Goal: Information Seeking & Learning: Compare options

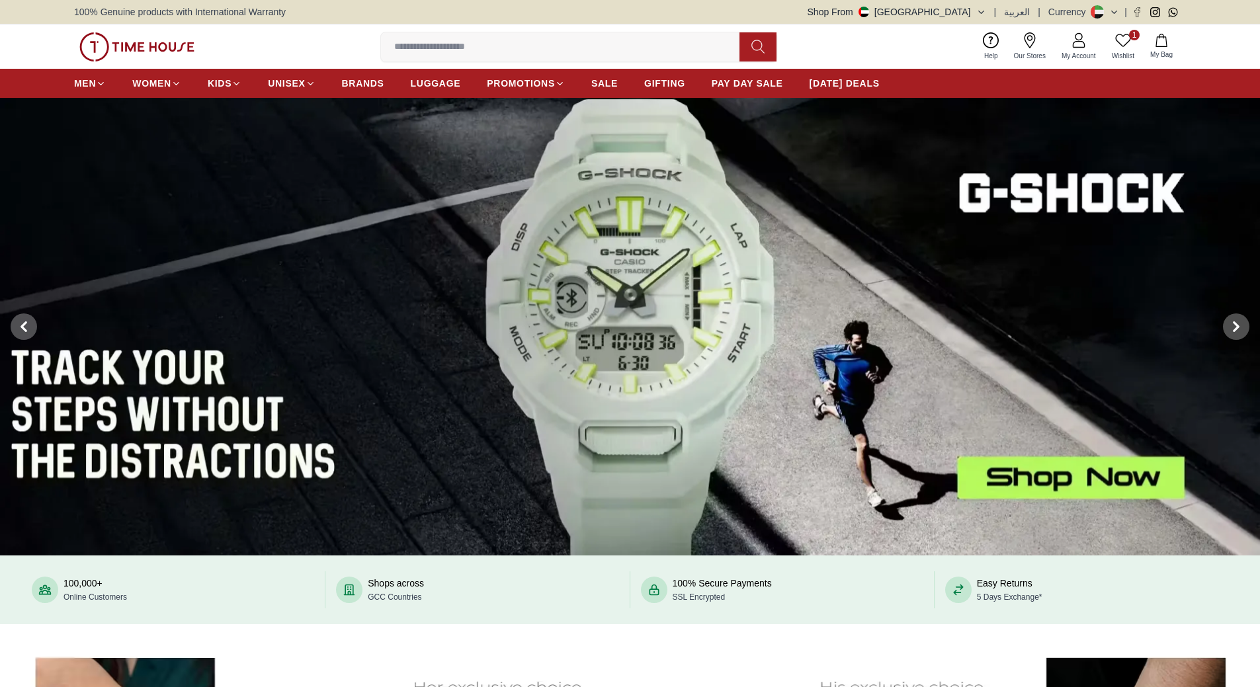
click at [1119, 40] on icon at bounding box center [1123, 40] width 16 height 16
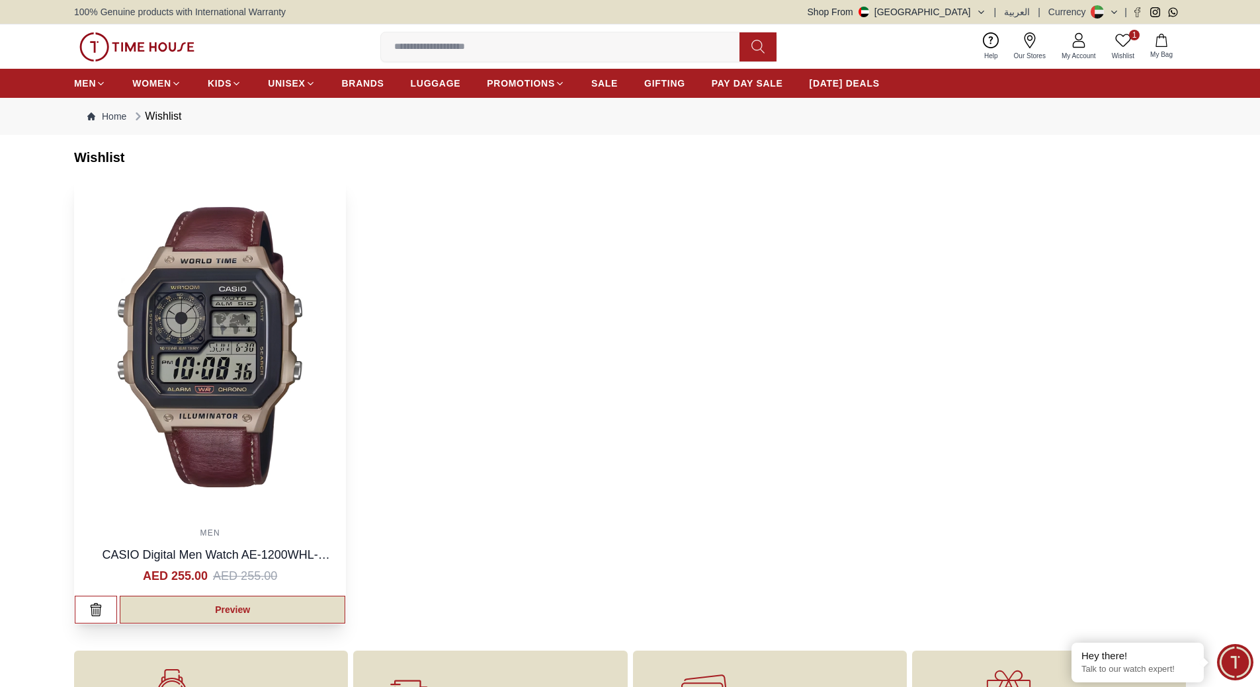
click at [256, 605] on link "Preview" at bounding box center [233, 610] width 226 height 28
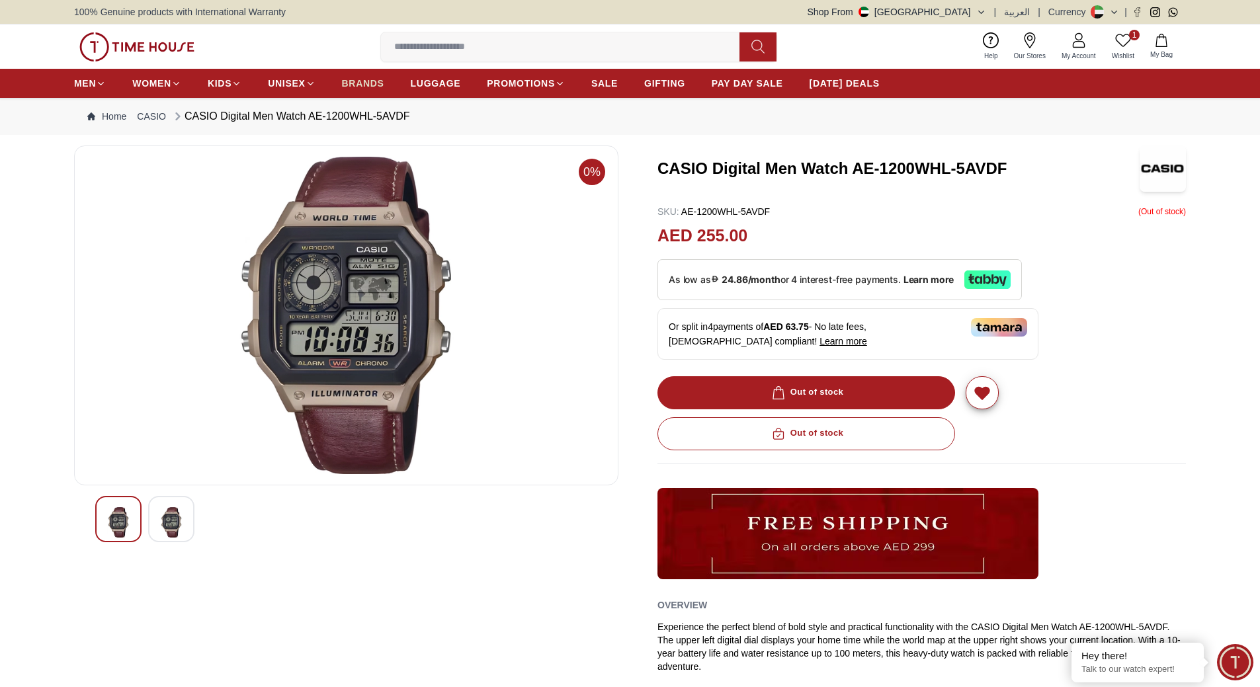
click at [374, 82] on span "BRANDS" at bounding box center [363, 83] width 42 height 13
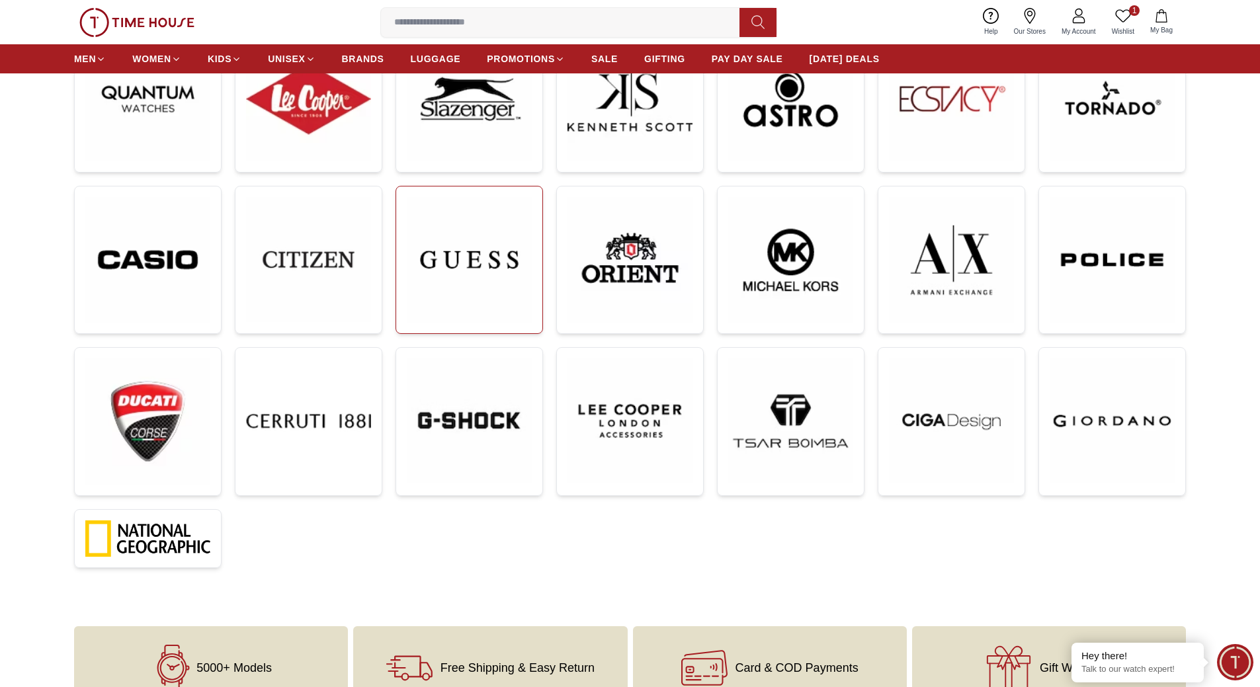
scroll to position [265, 0]
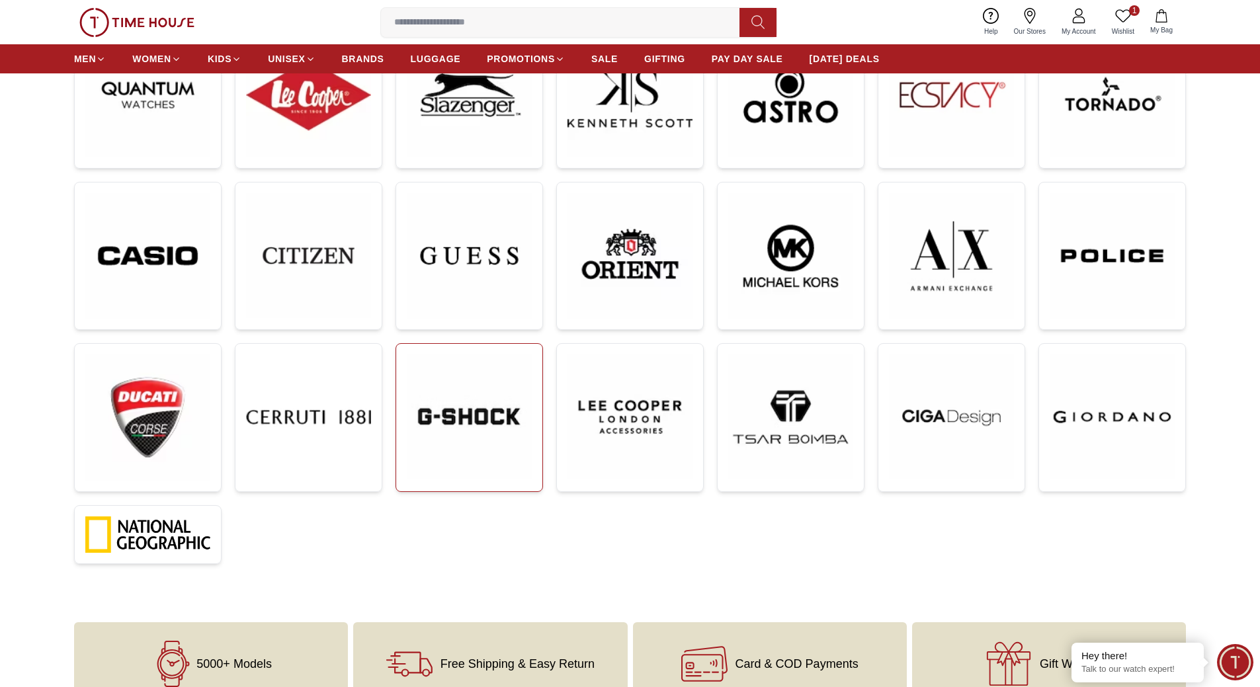
click at [451, 425] on img at bounding box center [469, 417] width 125 height 125
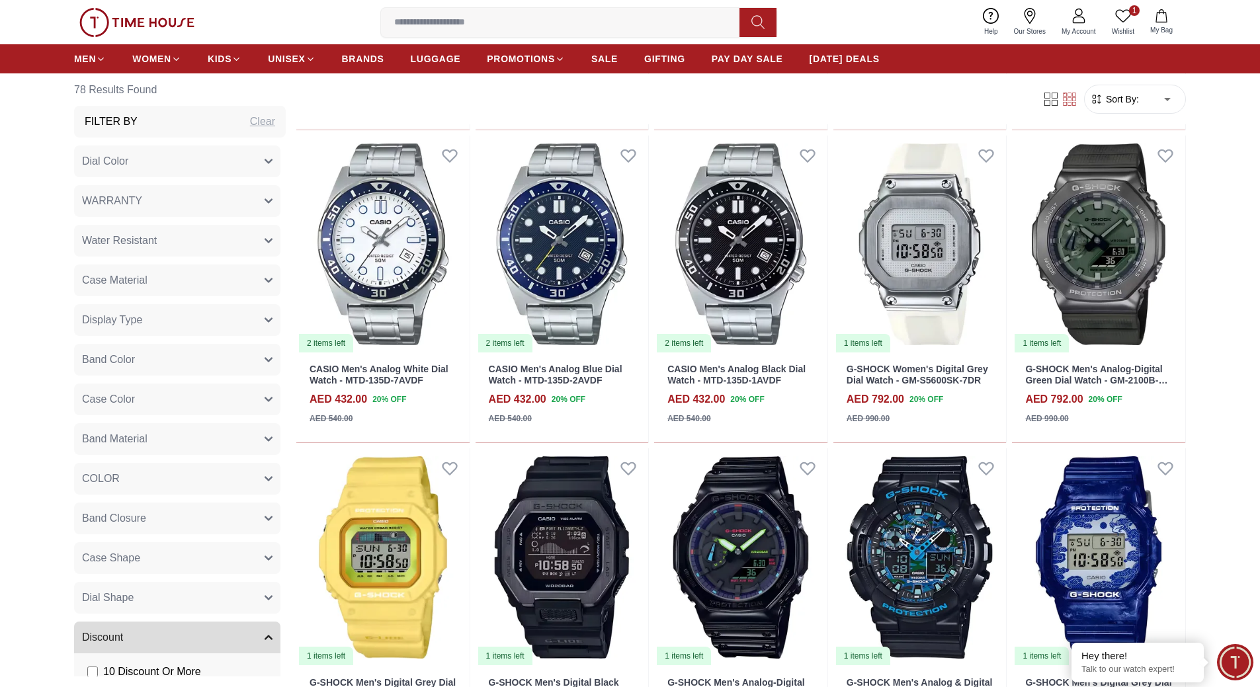
scroll to position [1919, 0]
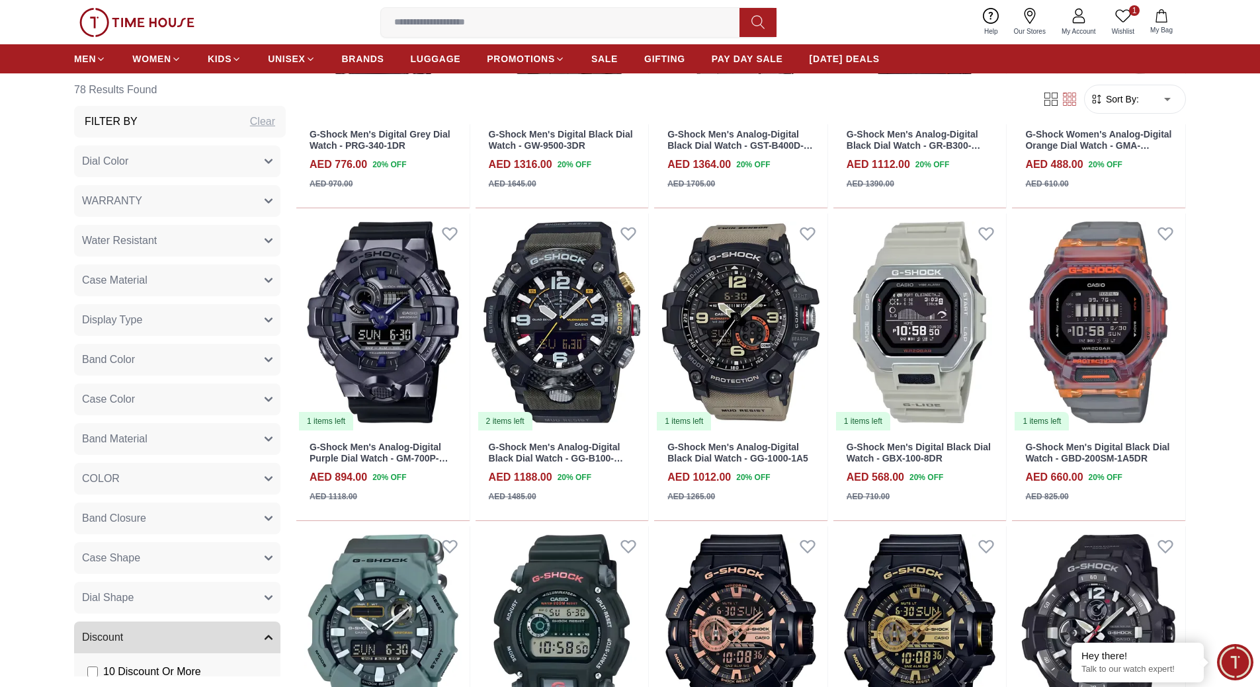
scroll to position [860, 0]
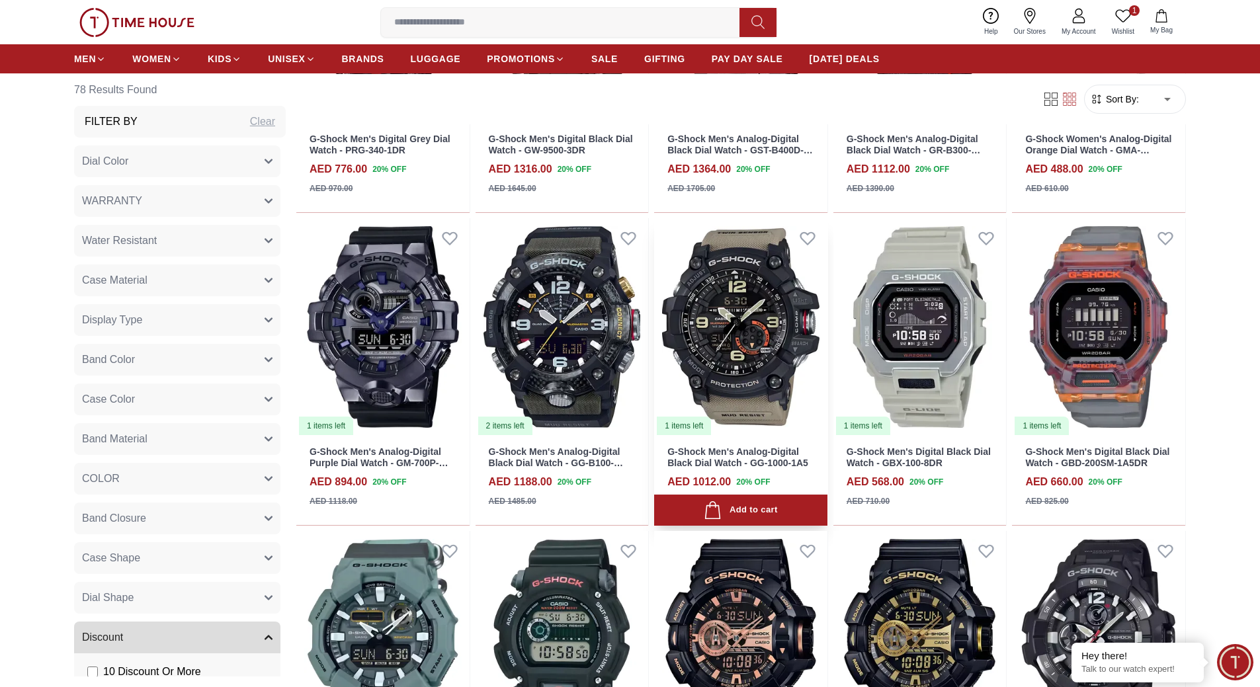
click at [726, 392] on img at bounding box center [740, 327] width 173 height 218
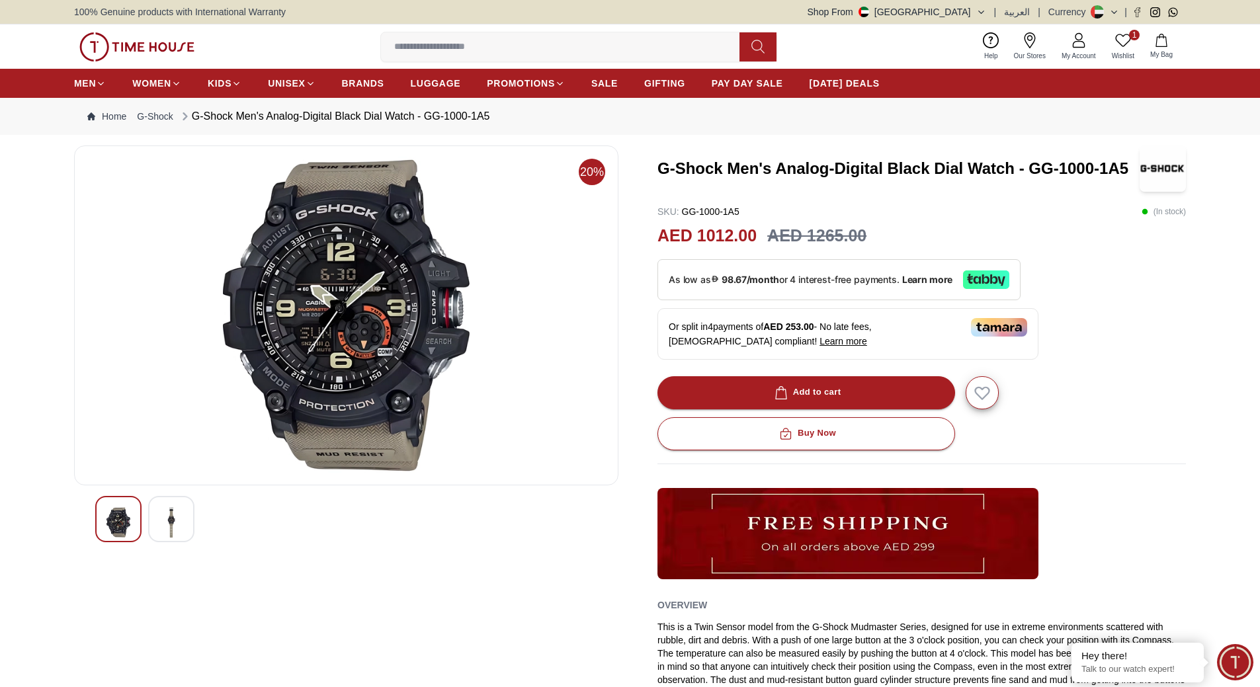
click at [173, 519] on img at bounding box center [171, 522] width 24 height 30
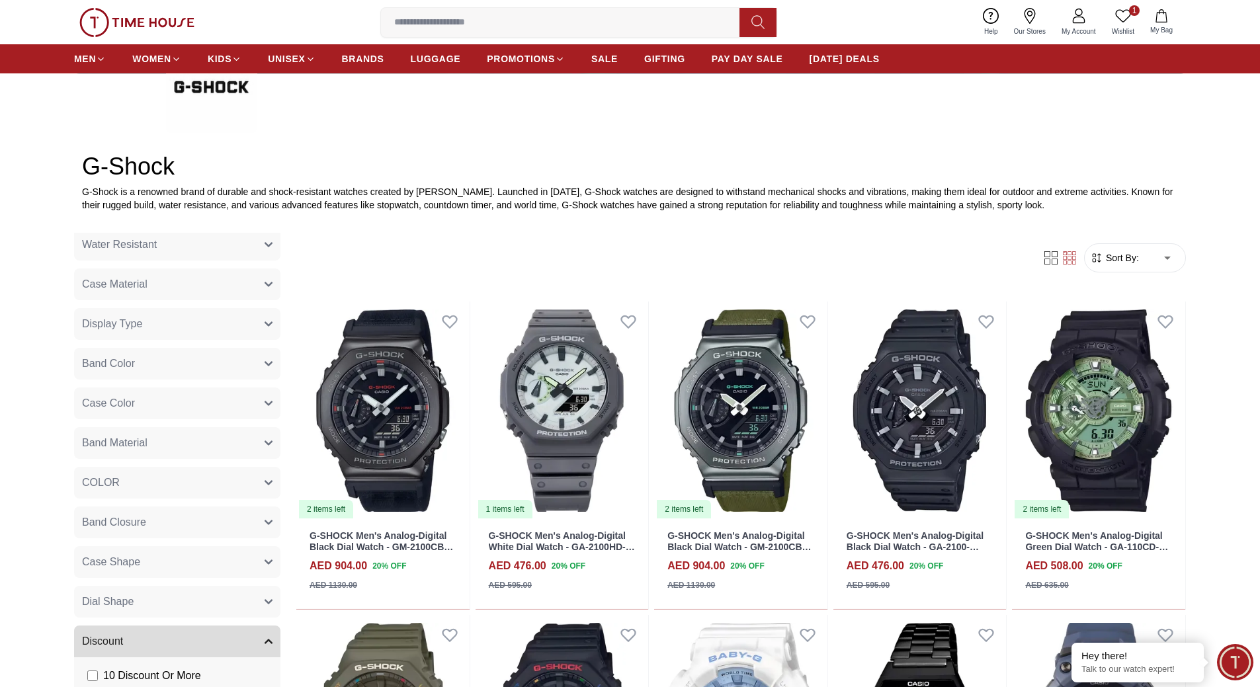
scroll to position [529, 0]
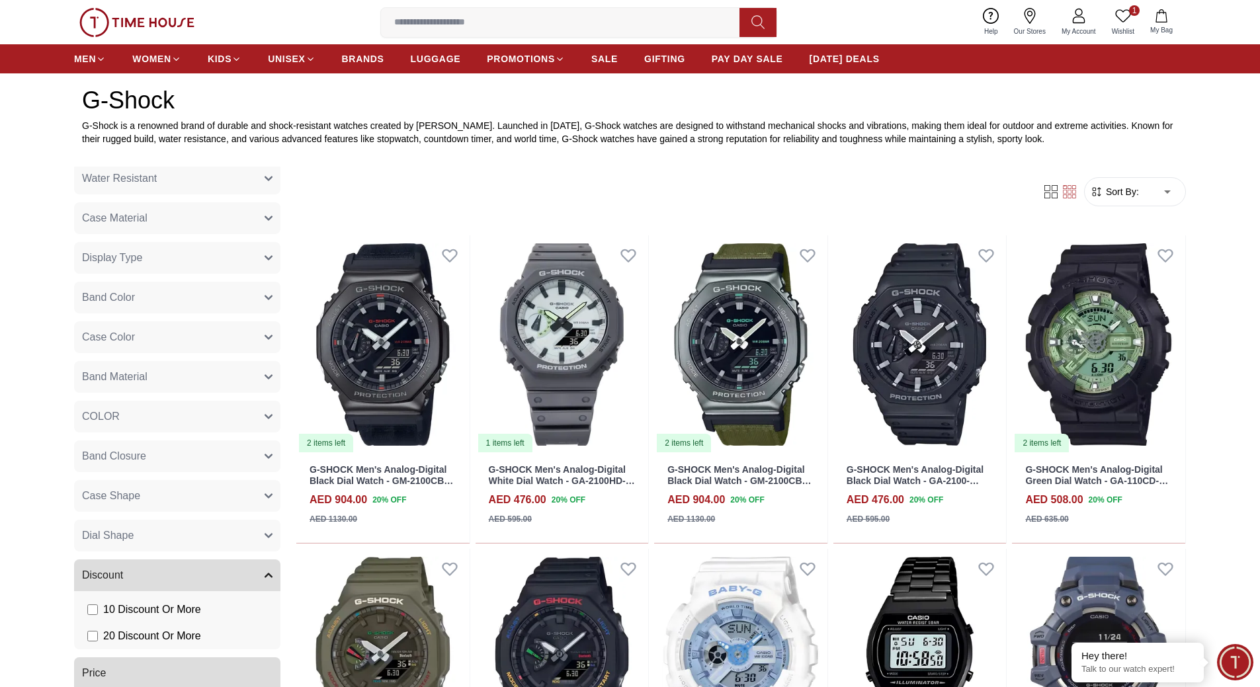
click at [127, 380] on span "Band Material" at bounding box center [114, 377] width 65 height 16
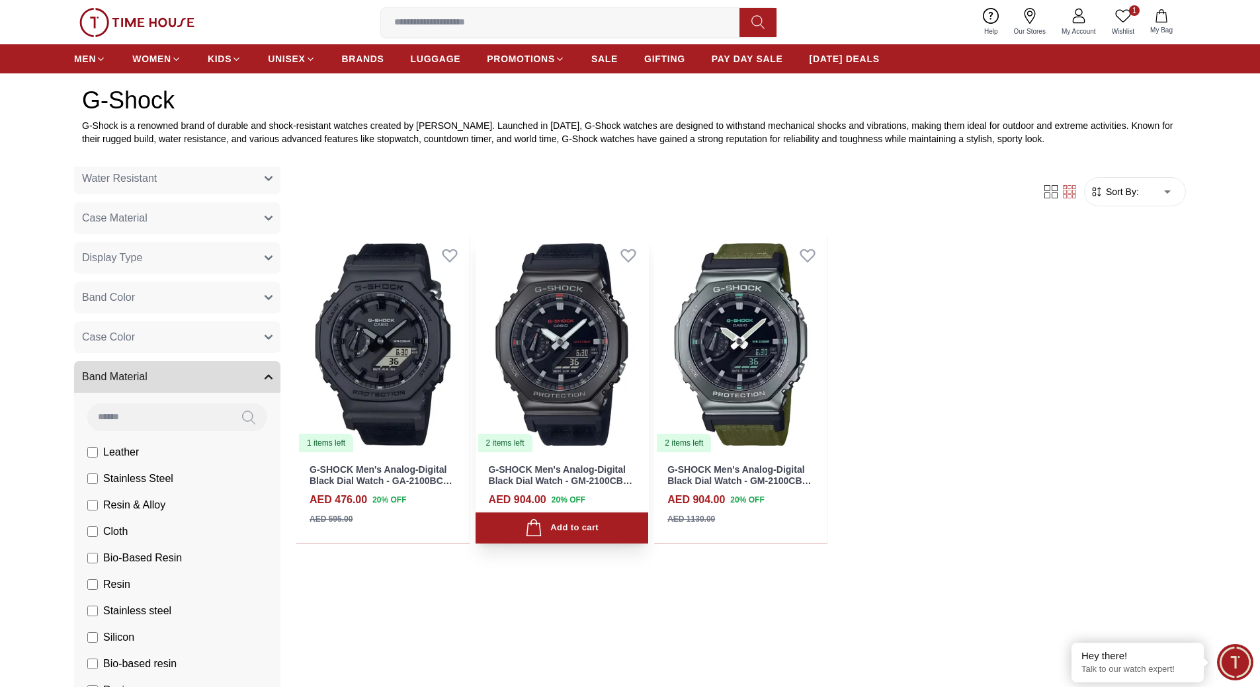
click at [578, 388] on img at bounding box center [562, 345] width 173 height 218
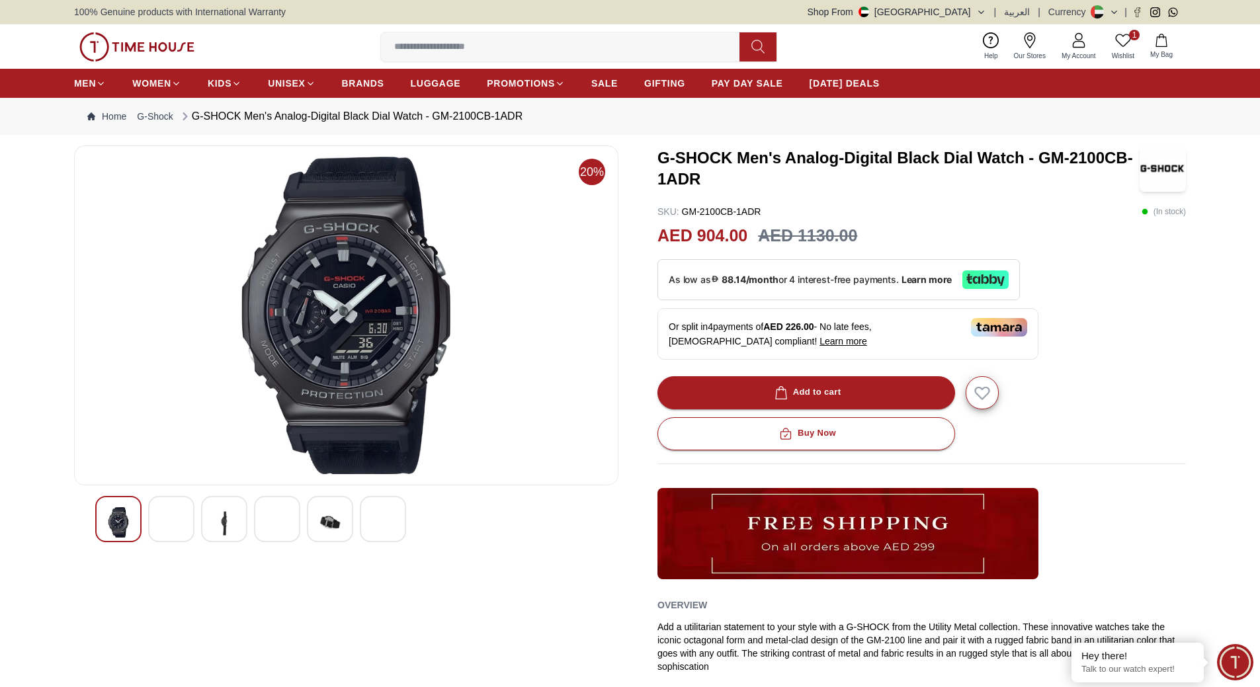
click at [222, 523] on img at bounding box center [224, 523] width 24 height 32
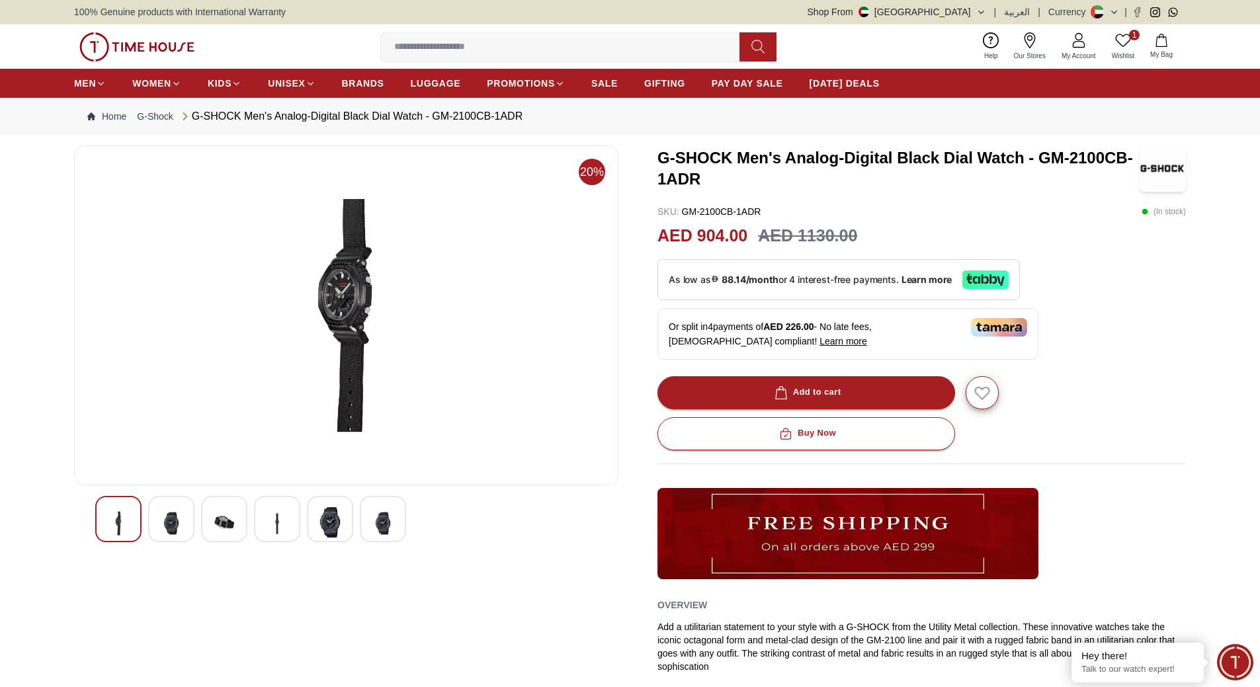
click at [284, 523] on img at bounding box center [277, 523] width 24 height 32
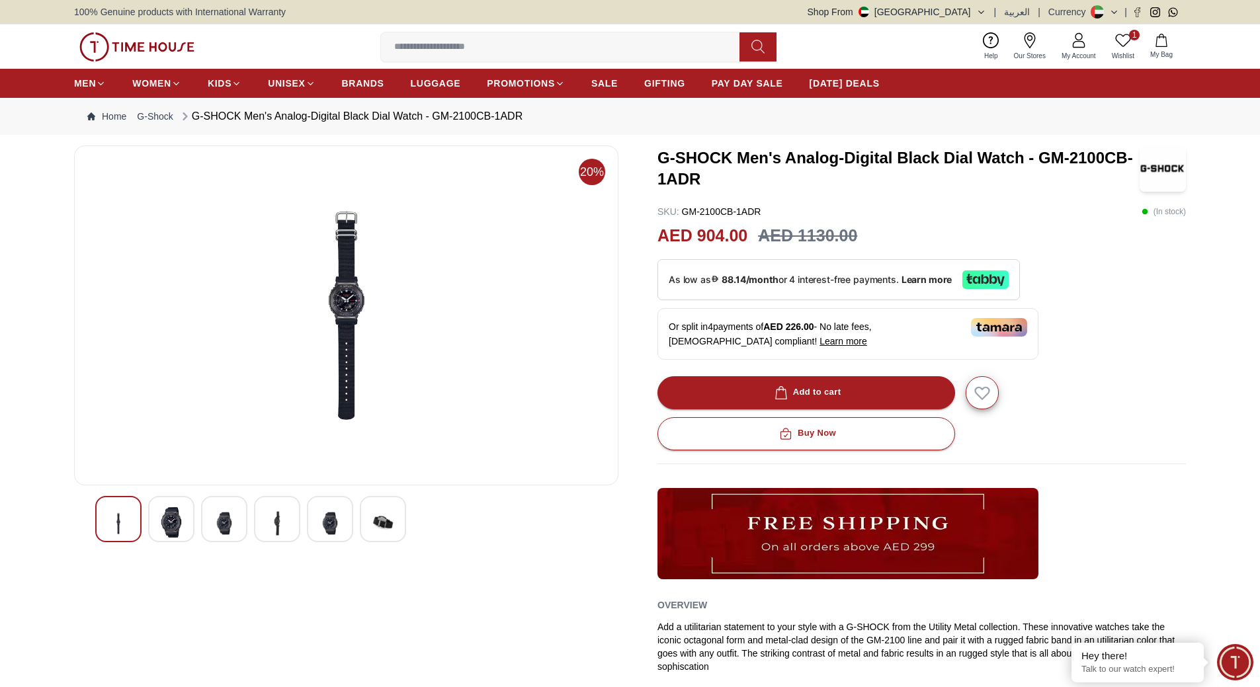
click at [114, 523] on img at bounding box center [119, 523] width 24 height 32
click at [281, 527] on img at bounding box center [277, 523] width 24 height 32
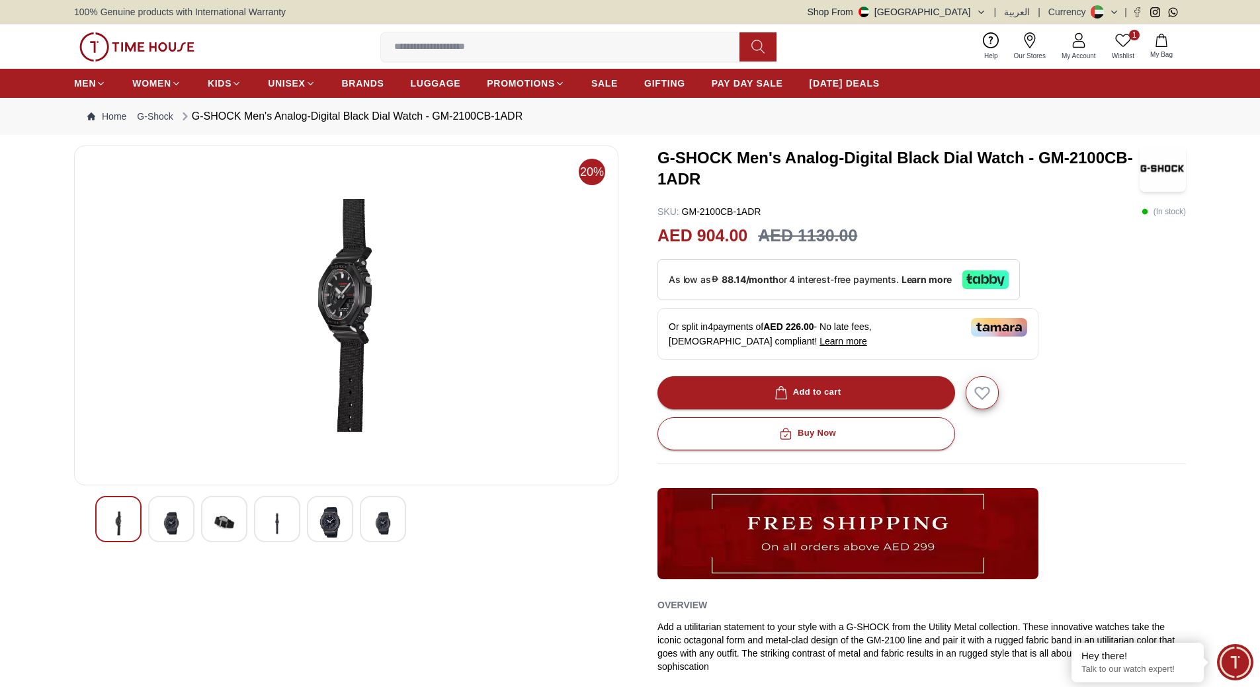
scroll to position [529, 0]
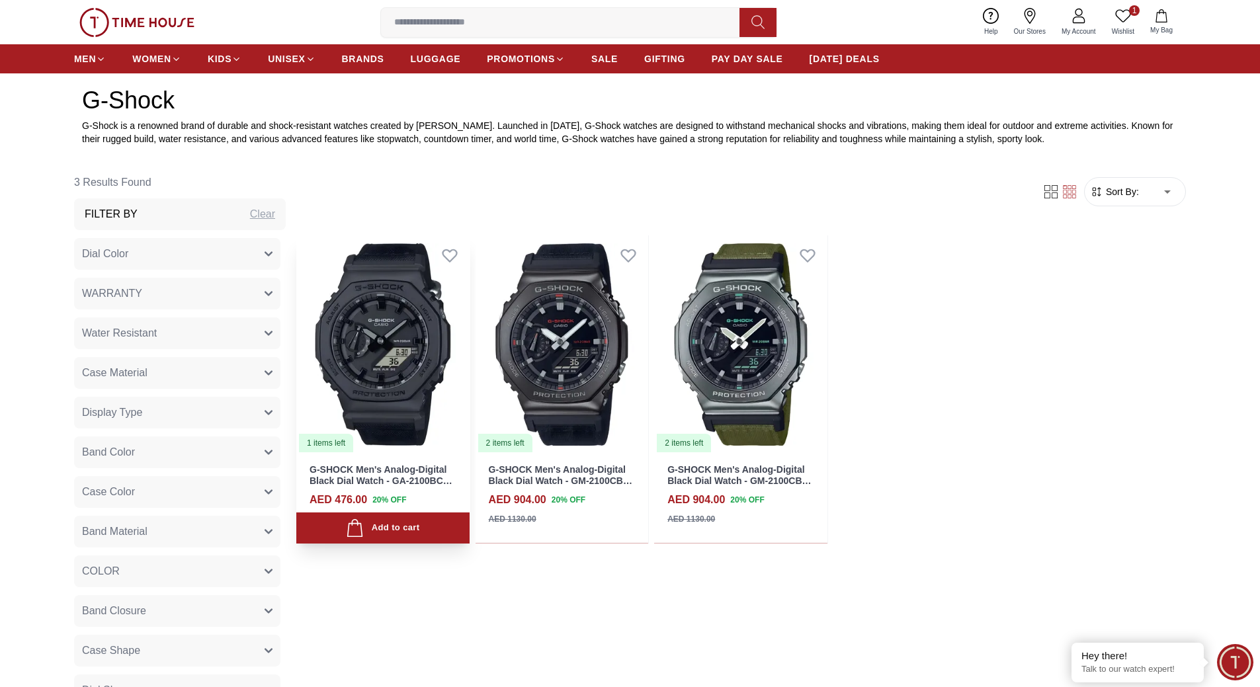
click at [394, 385] on img at bounding box center [382, 345] width 173 height 218
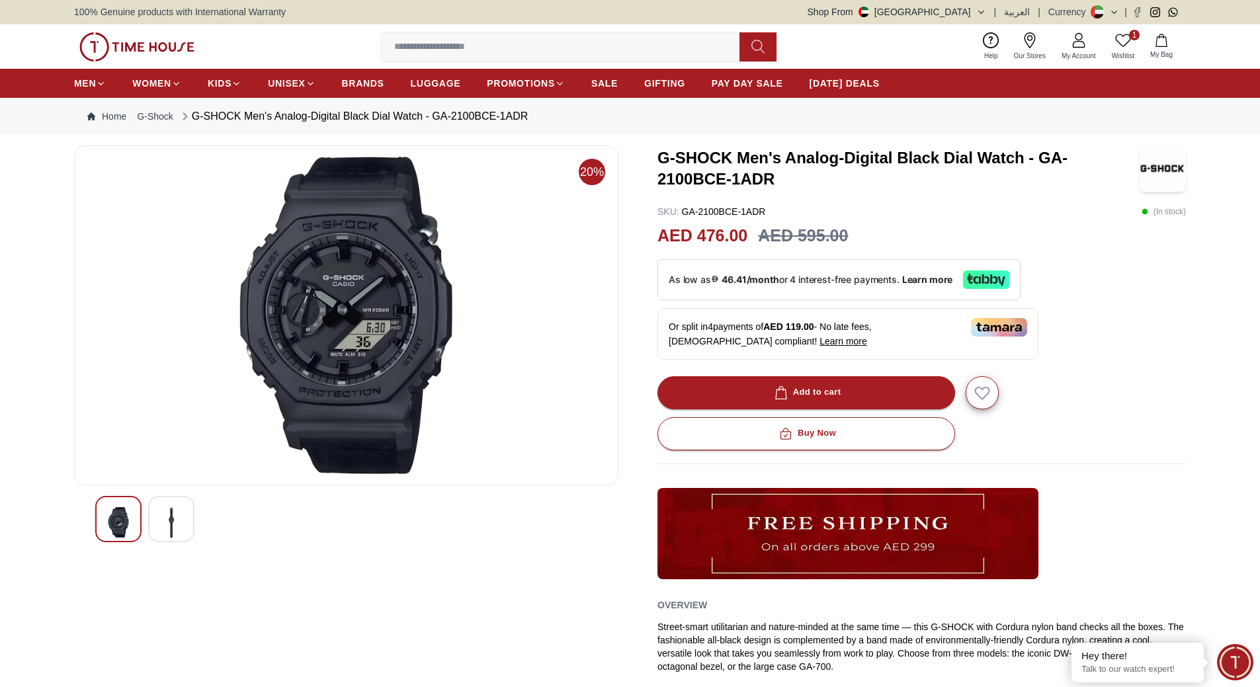
click at [183, 521] on div at bounding box center [171, 519] width 46 height 46
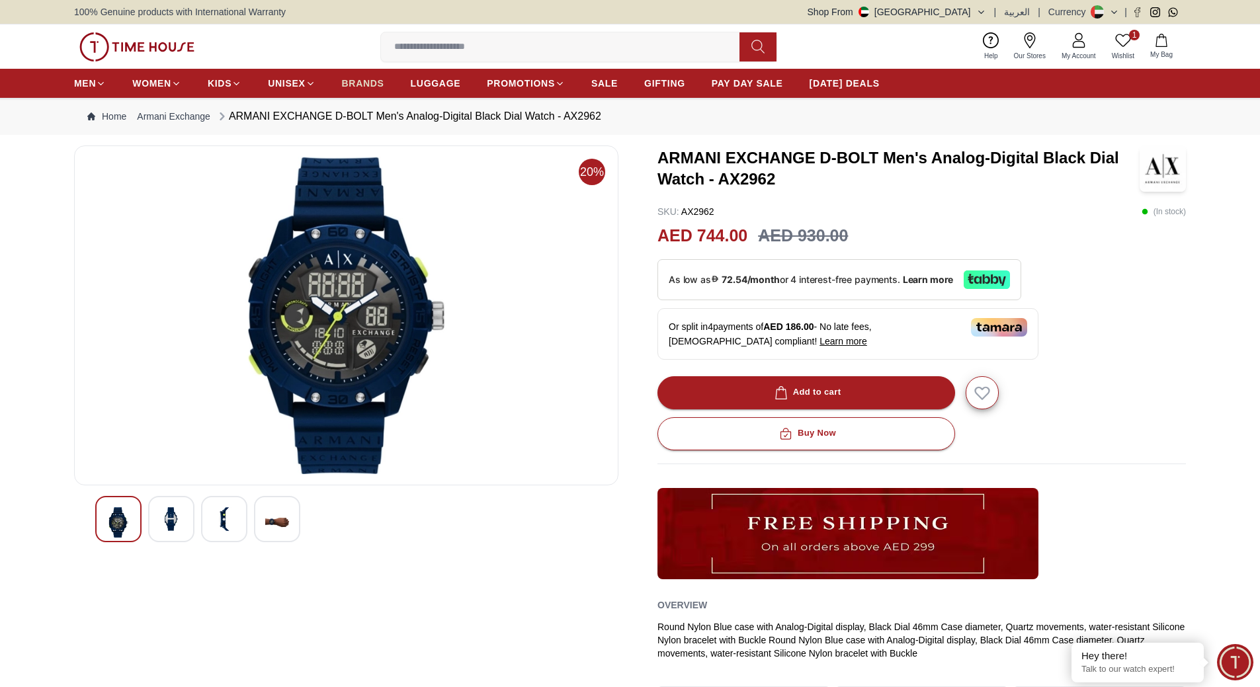
click at [349, 82] on span "BRANDS" at bounding box center [363, 83] width 42 height 13
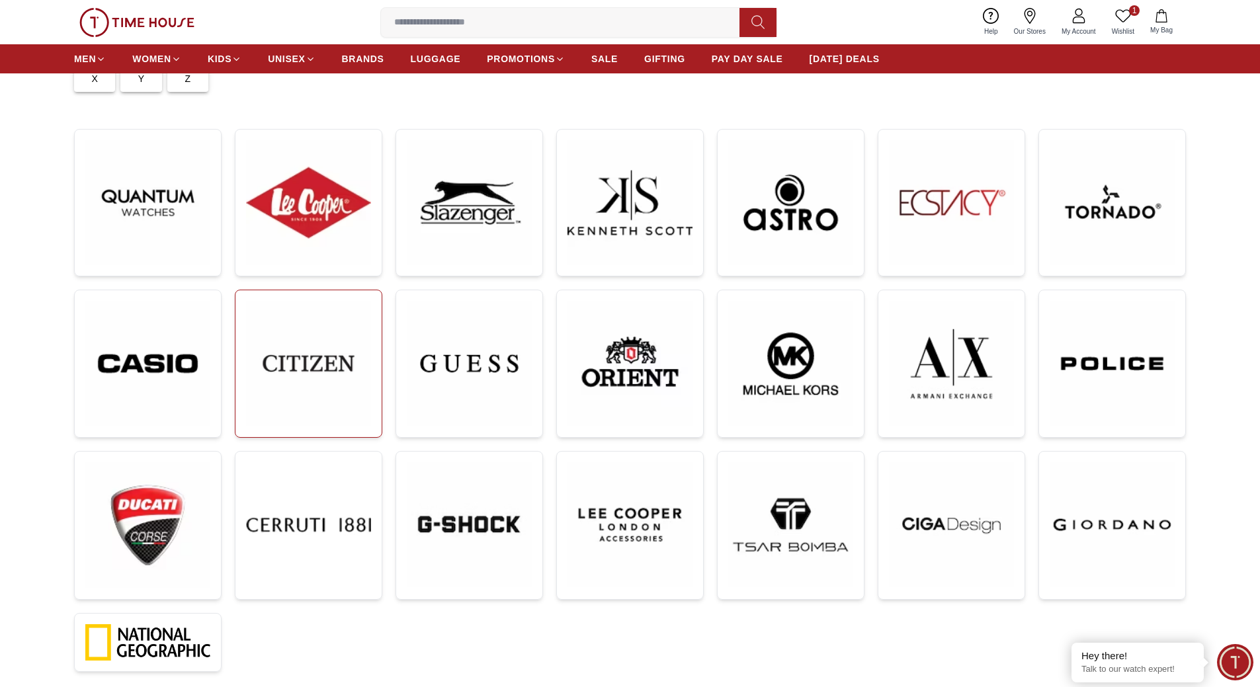
scroll to position [132, 0]
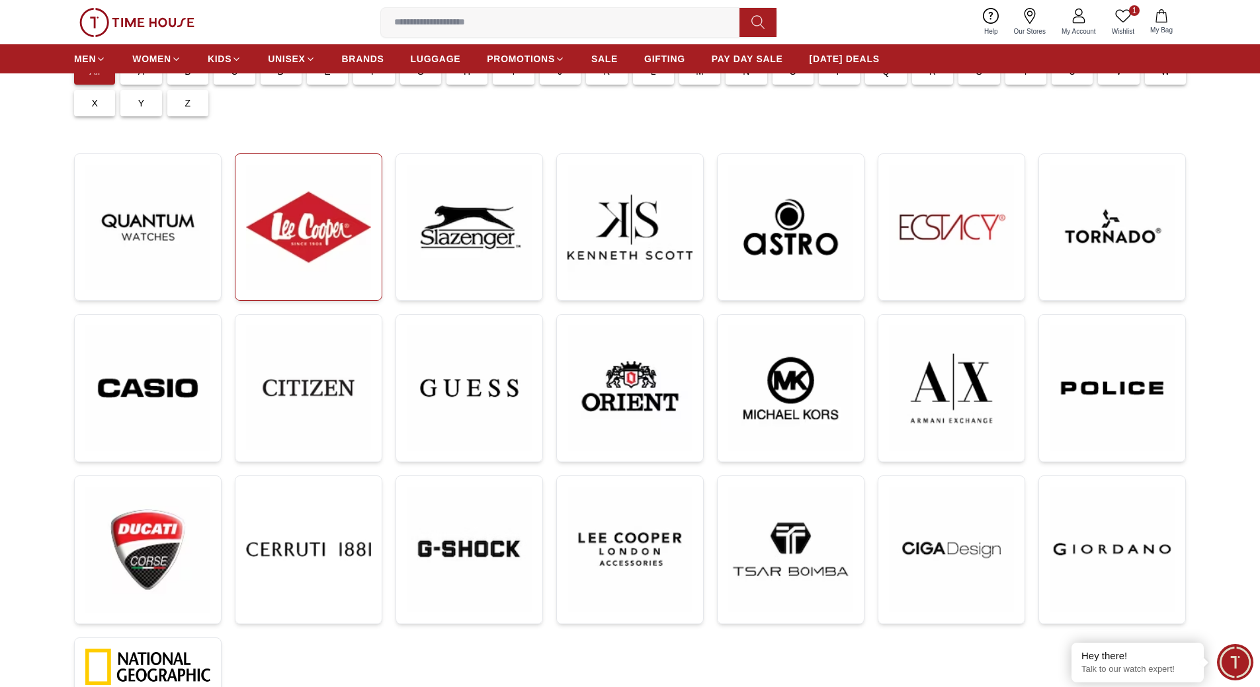
click at [314, 245] on img at bounding box center [308, 227] width 125 height 125
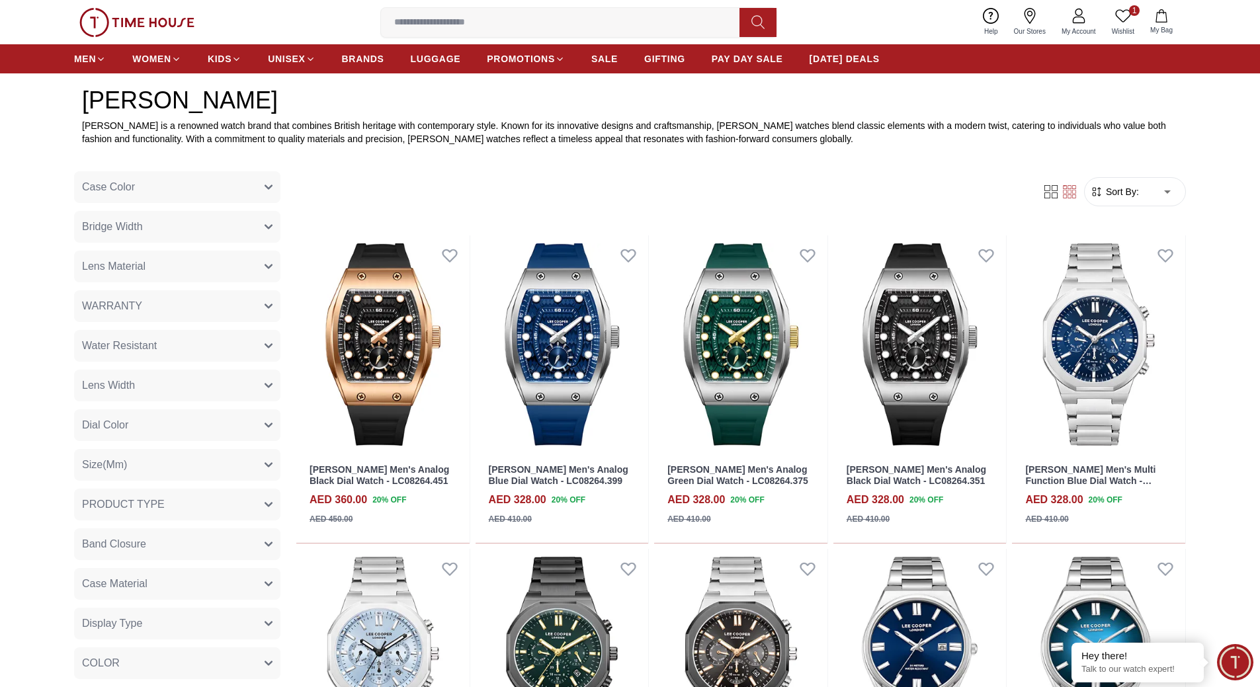
scroll to position [132, 0]
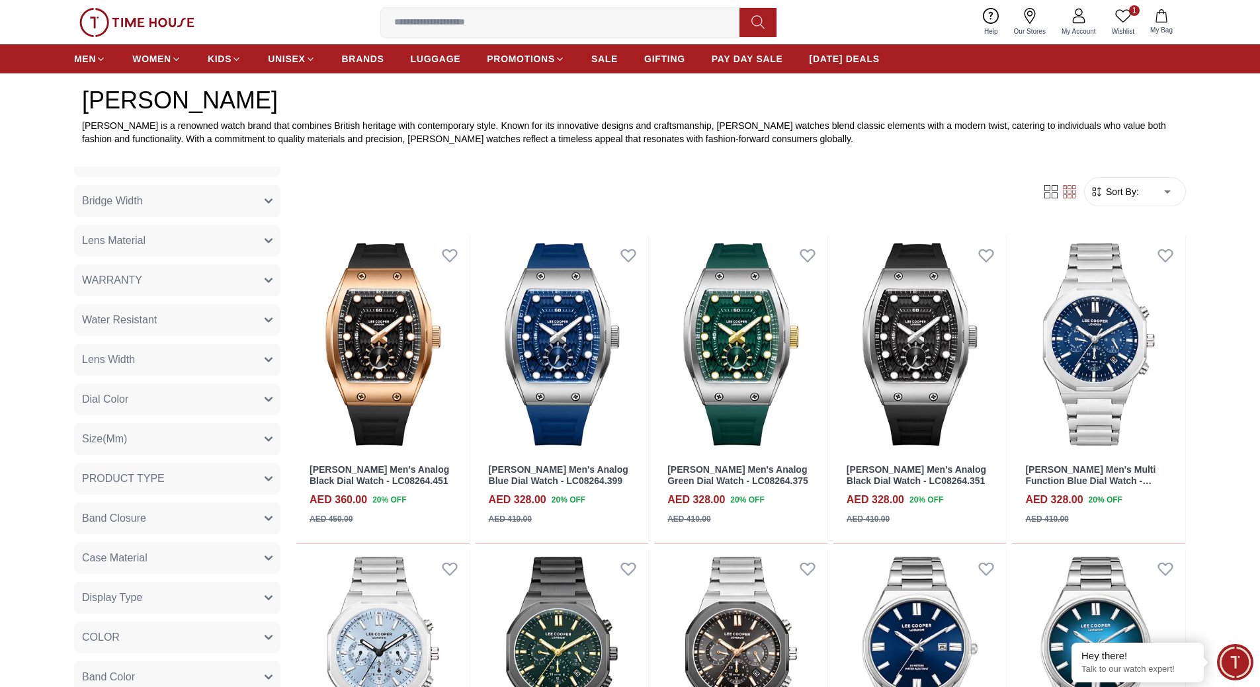
click at [145, 522] on span "Band Closure" at bounding box center [114, 519] width 64 height 16
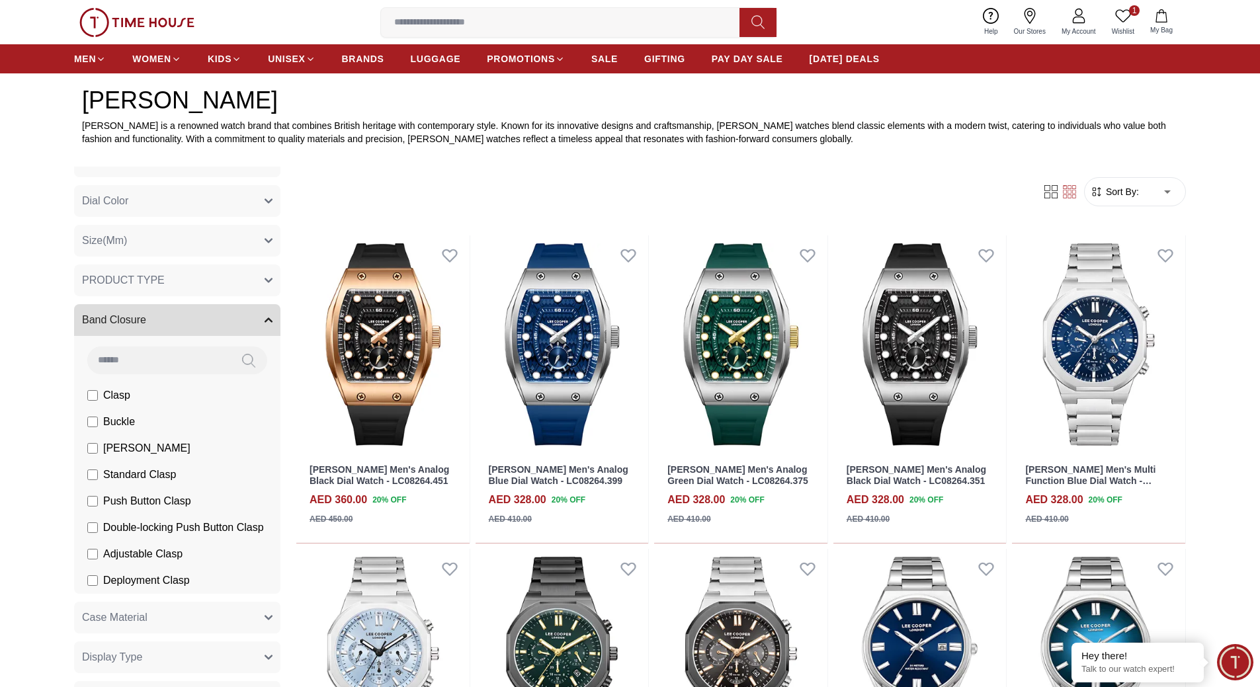
scroll to position [397, 0]
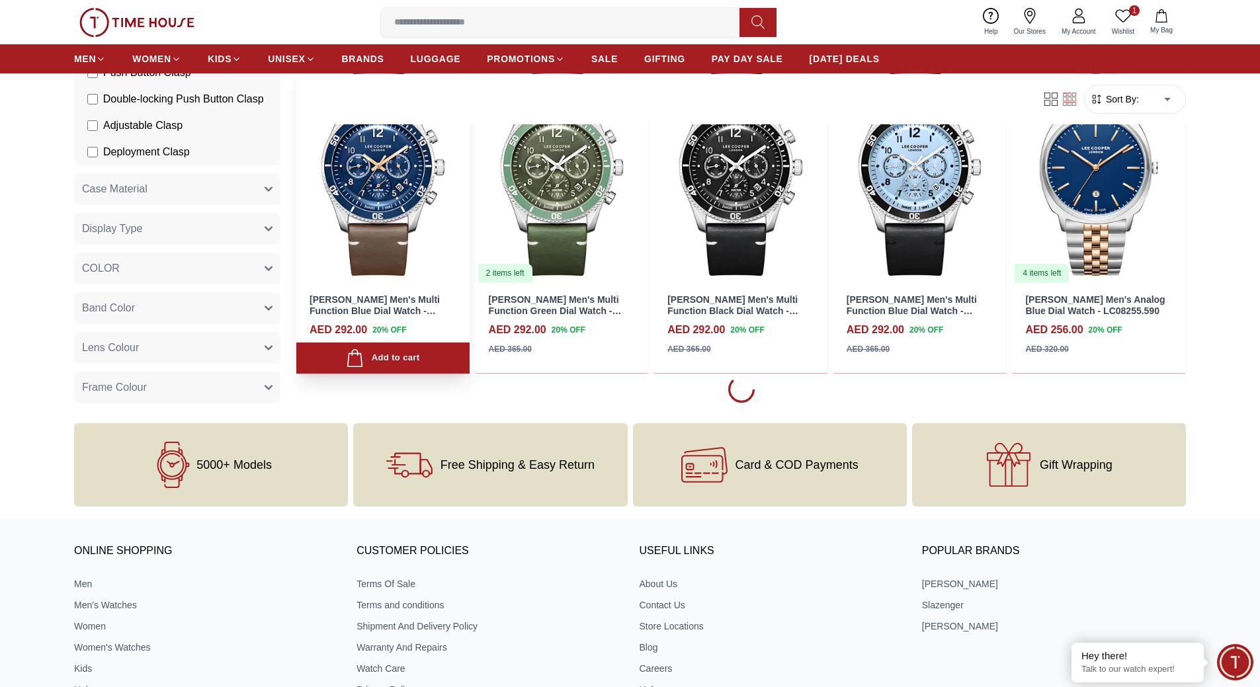
scroll to position [1786, 0]
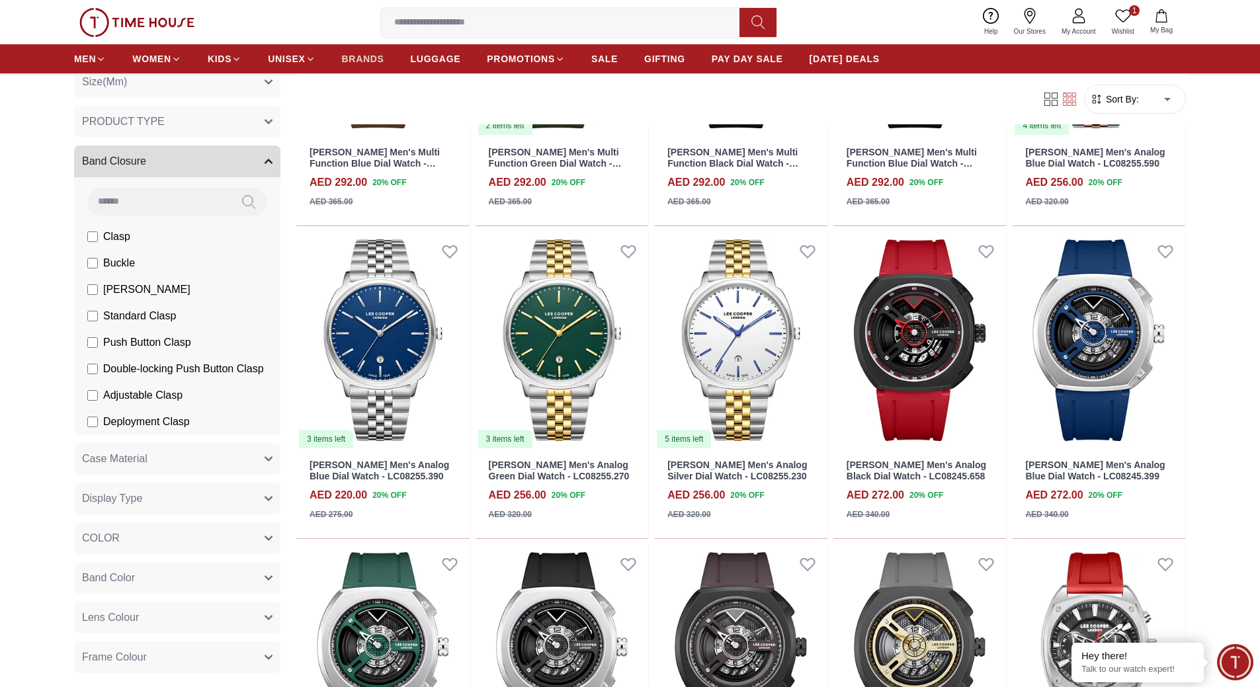
click at [370, 62] on span "BRANDS" at bounding box center [363, 58] width 42 height 13
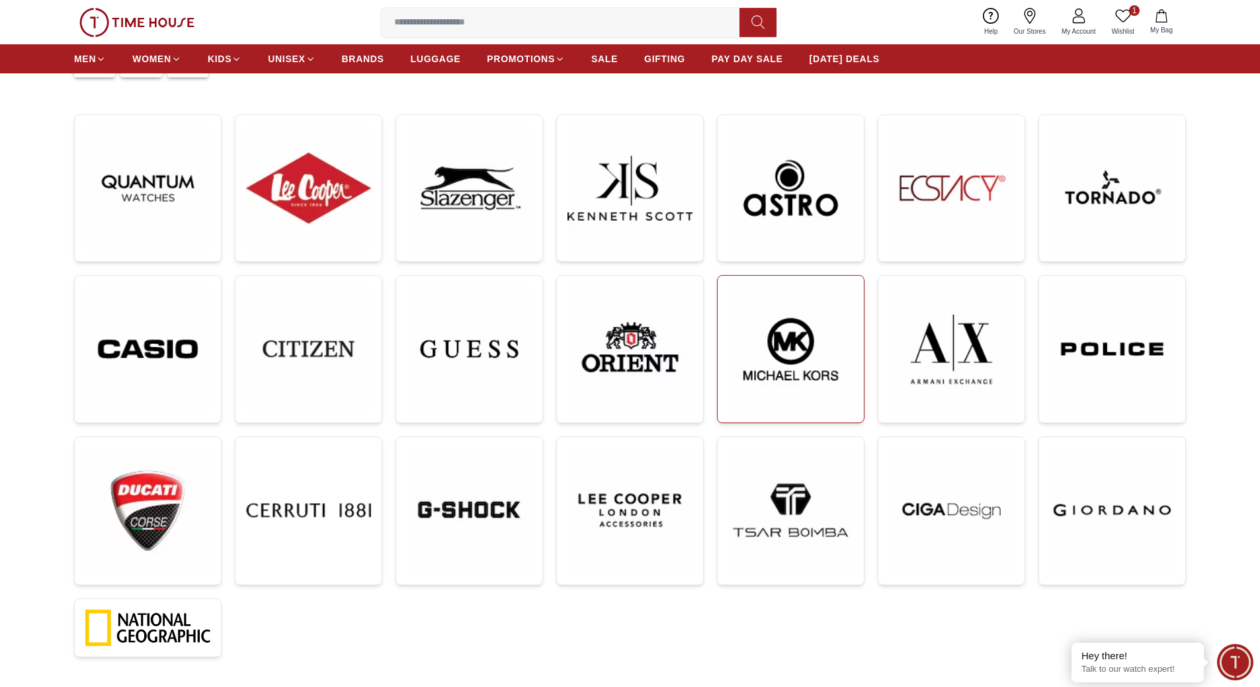
scroll to position [198, 0]
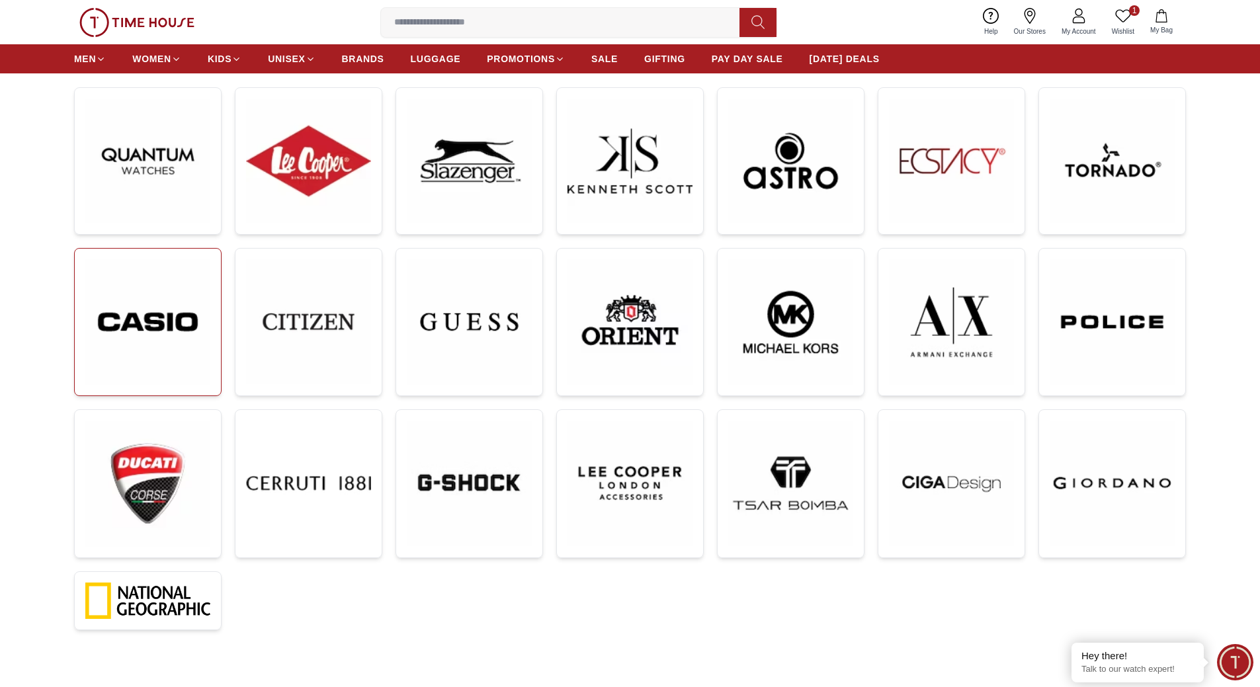
click at [153, 334] on img at bounding box center [147, 322] width 125 height 126
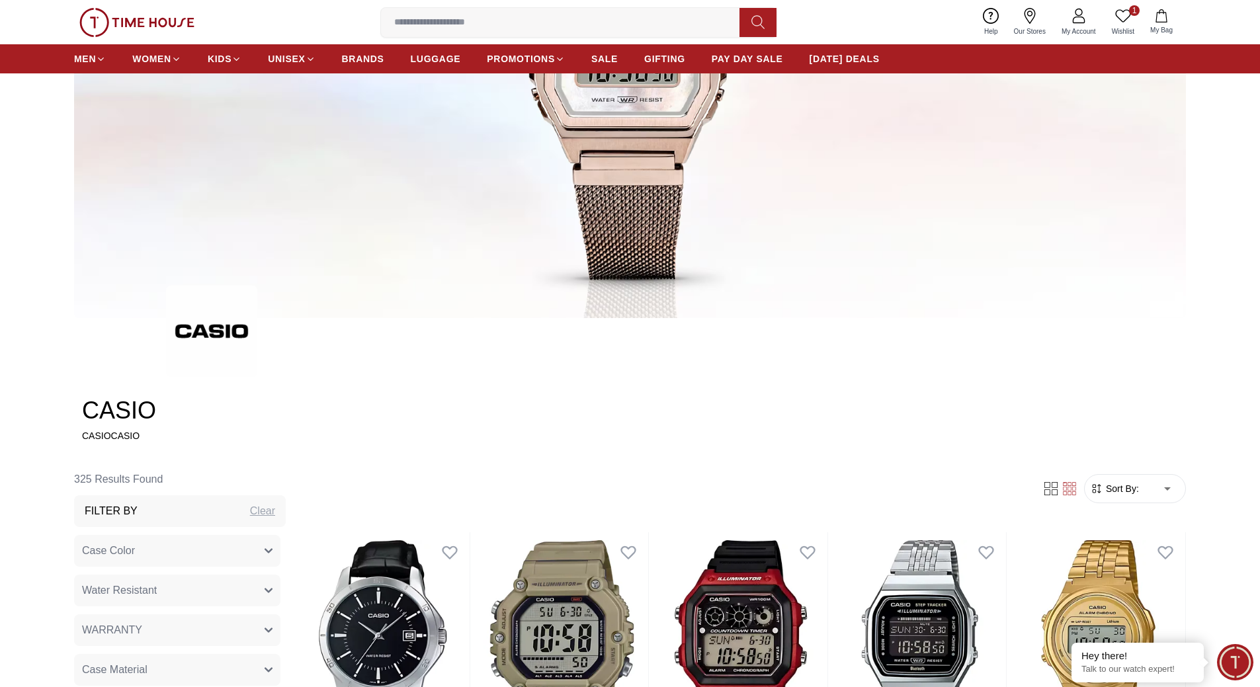
scroll to position [463, 0]
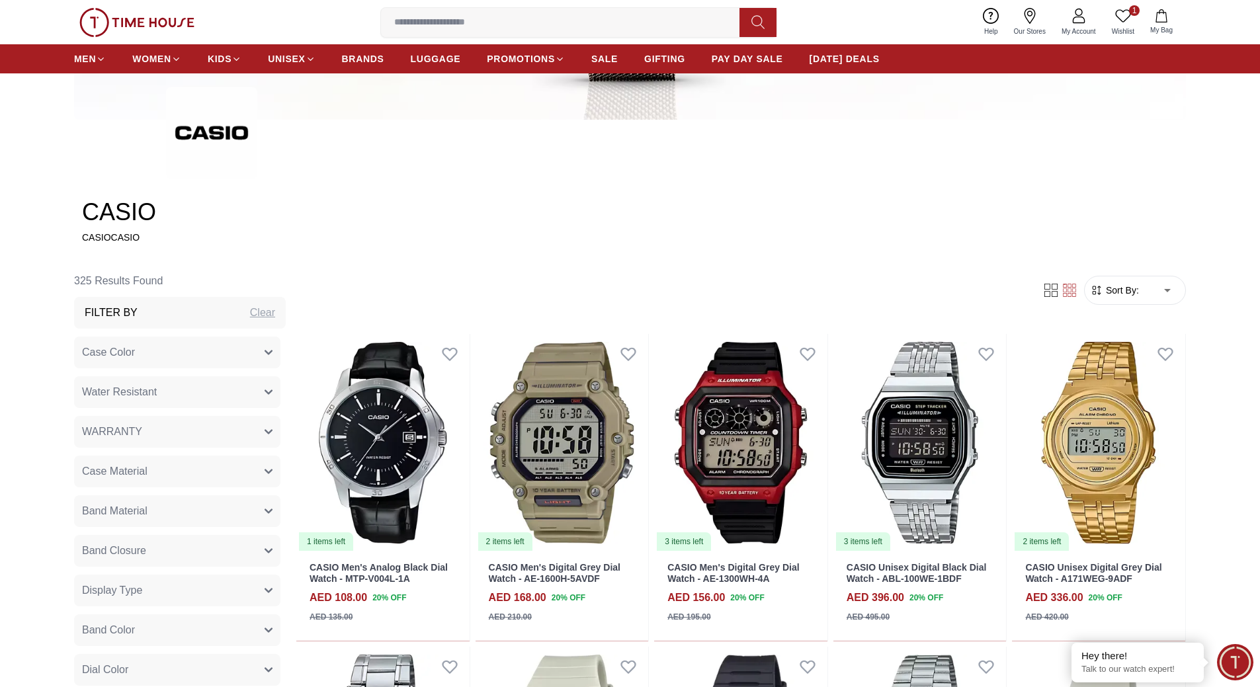
click at [124, 509] on span "Band Material" at bounding box center [114, 511] width 65 height 16
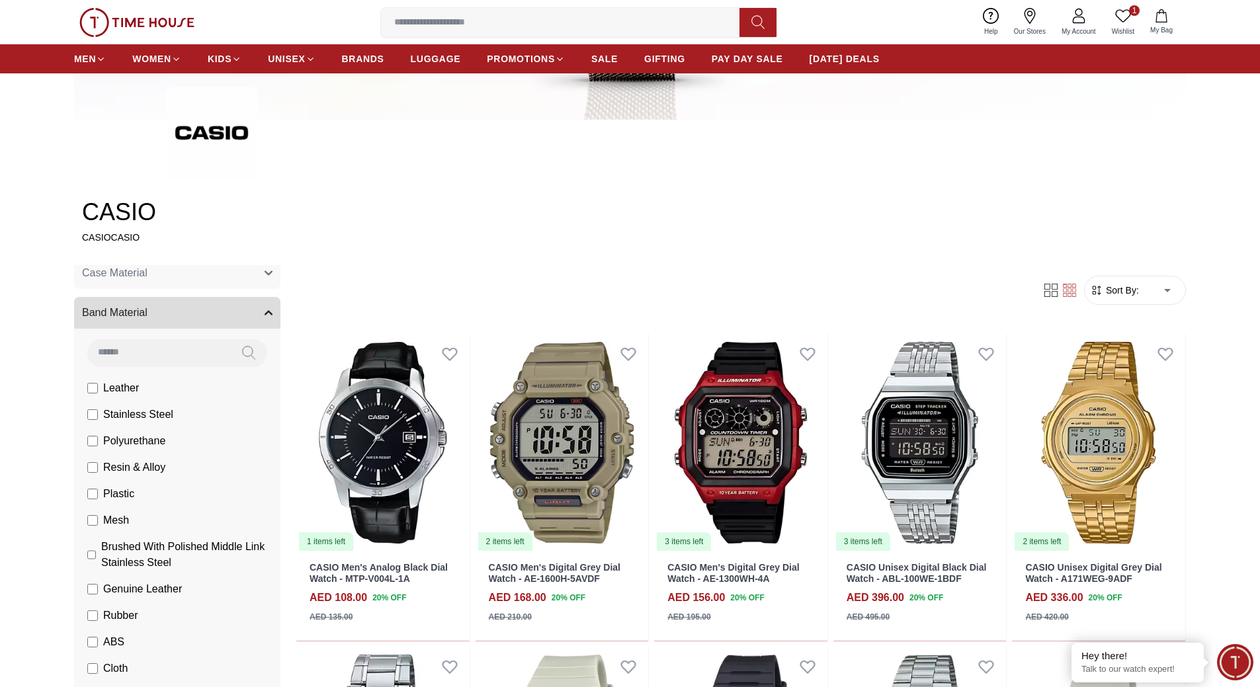
scroll to position [265, 0]
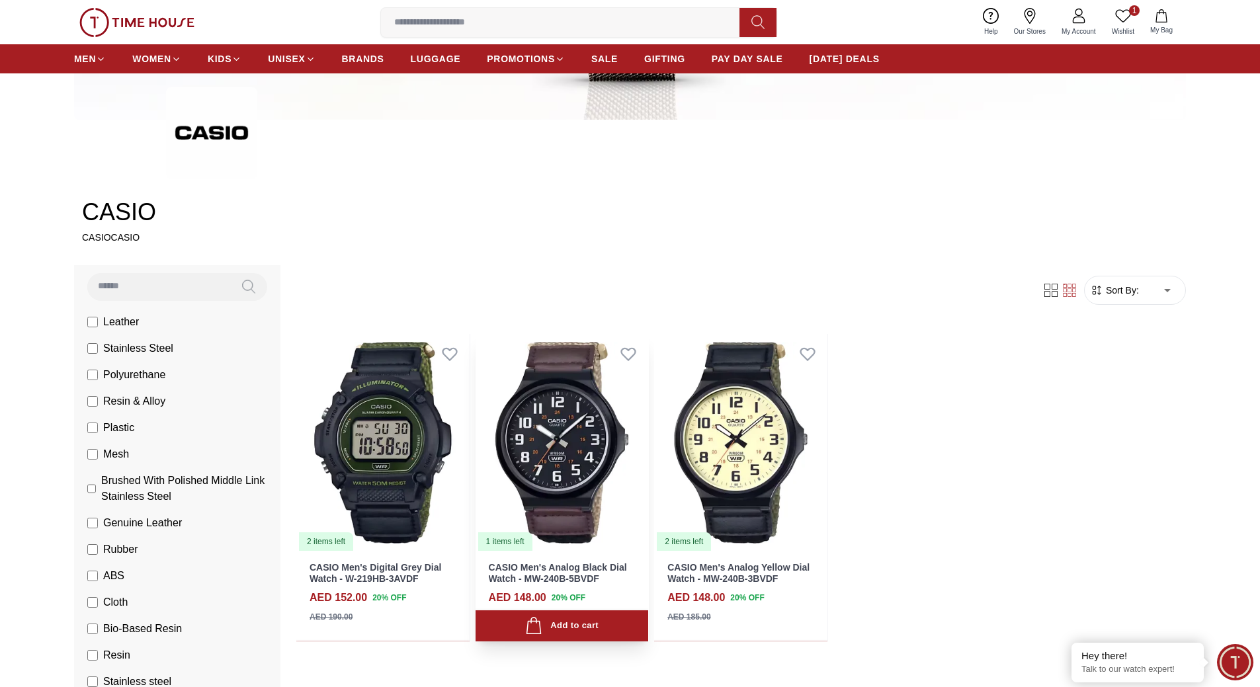
click at [572, 512] on img at bounding box center [562, 443] width 173 height 218
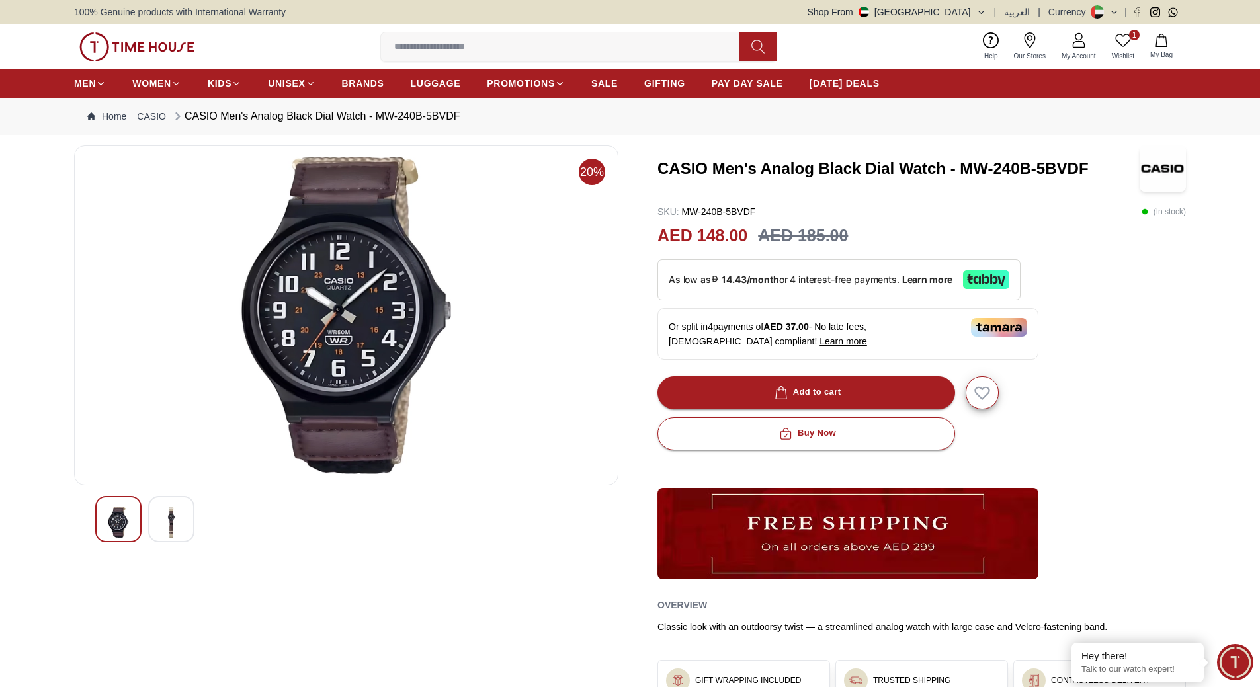
click at [178, 523] on img at bounding box center [171, 522] width 24 height 30
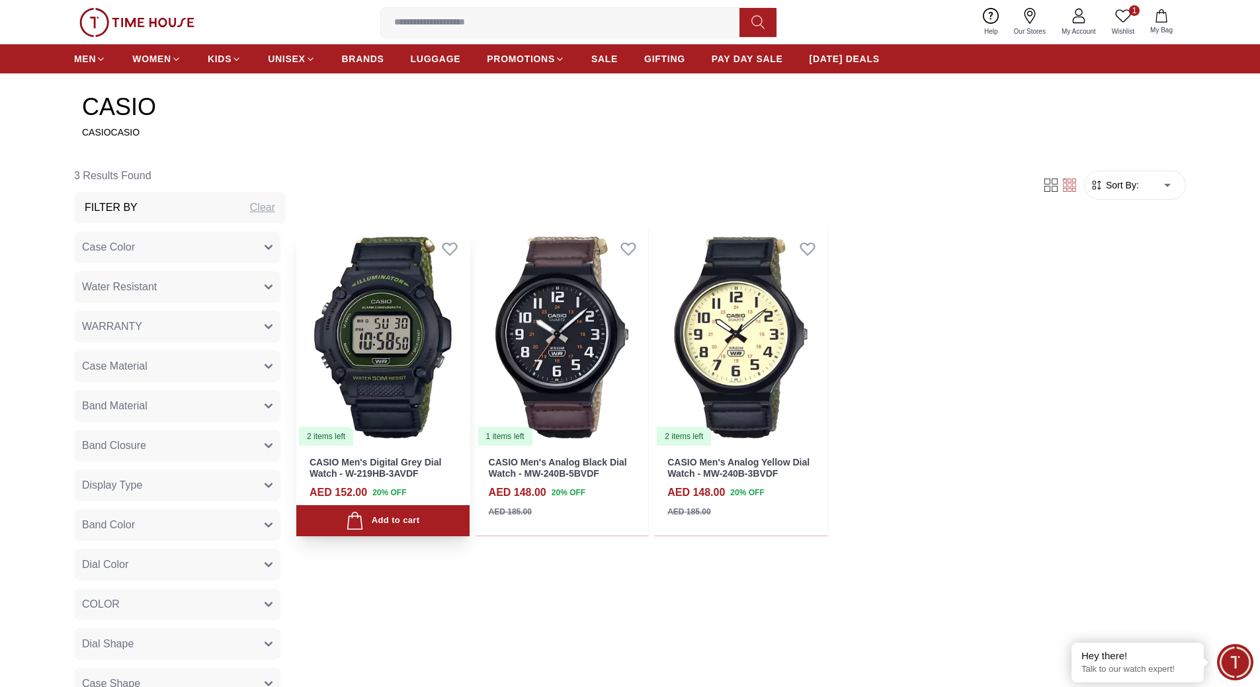
scroll to position [595, 0]
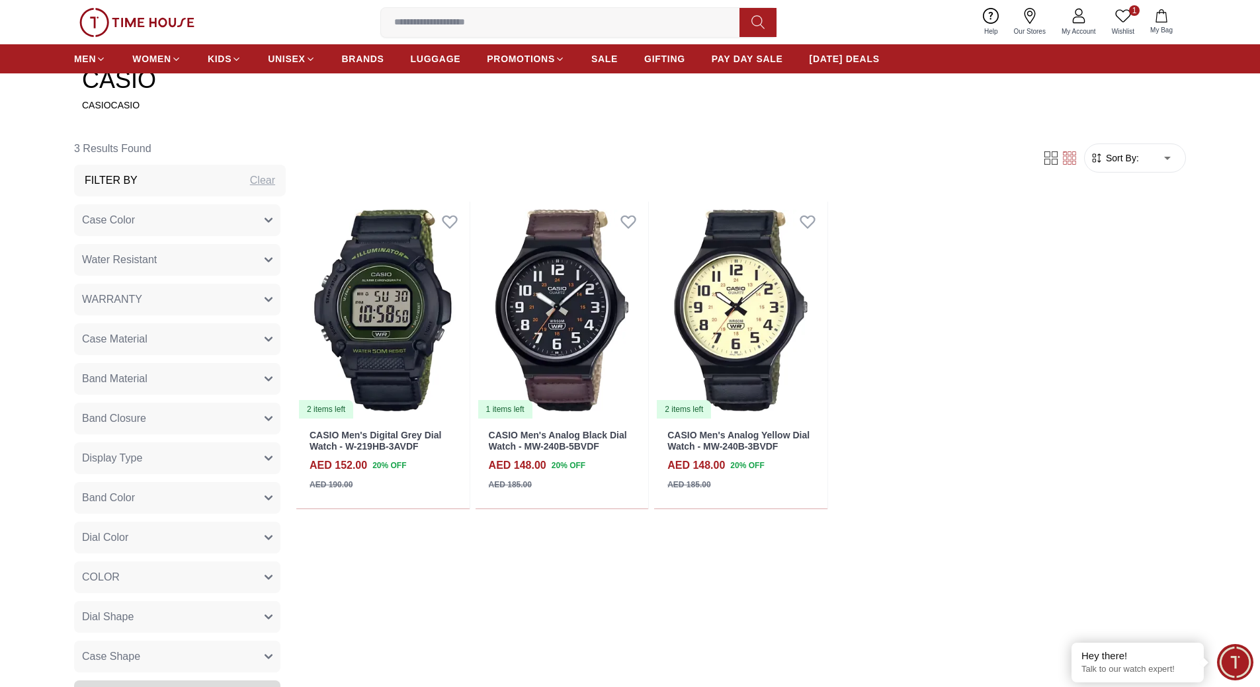
click at [126, 498] on span "Band Color" at bounding box center [108, 498] width 53 height 16
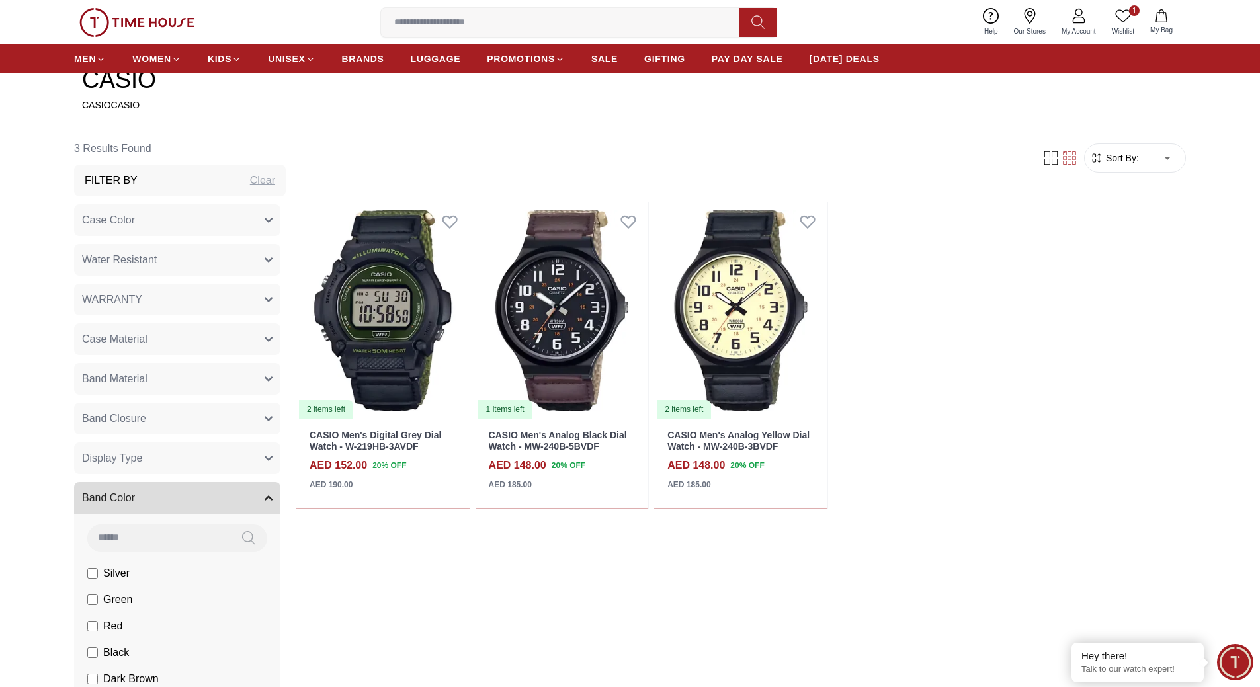
click at [159, 416] on button "Band Closure" at bounding box center [177, 419] width 206 height 32
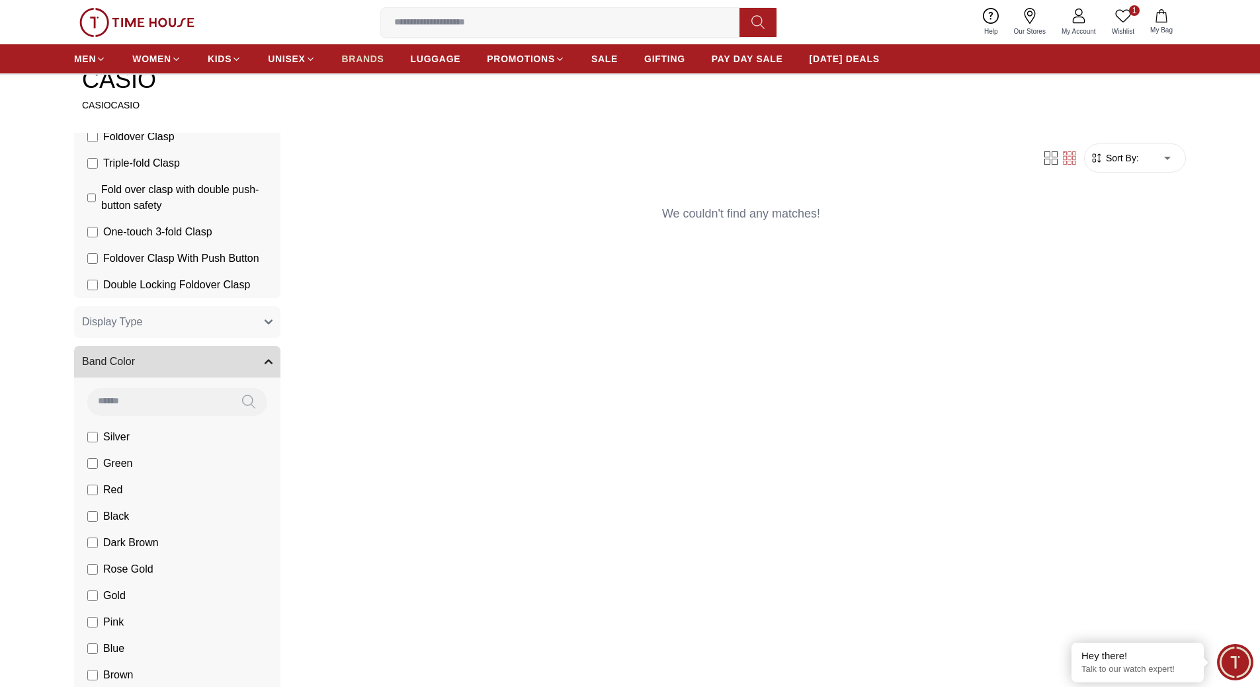
click at [356, 61] on span "BRANDS" at bounding box center [363, 58] width 42 height 13
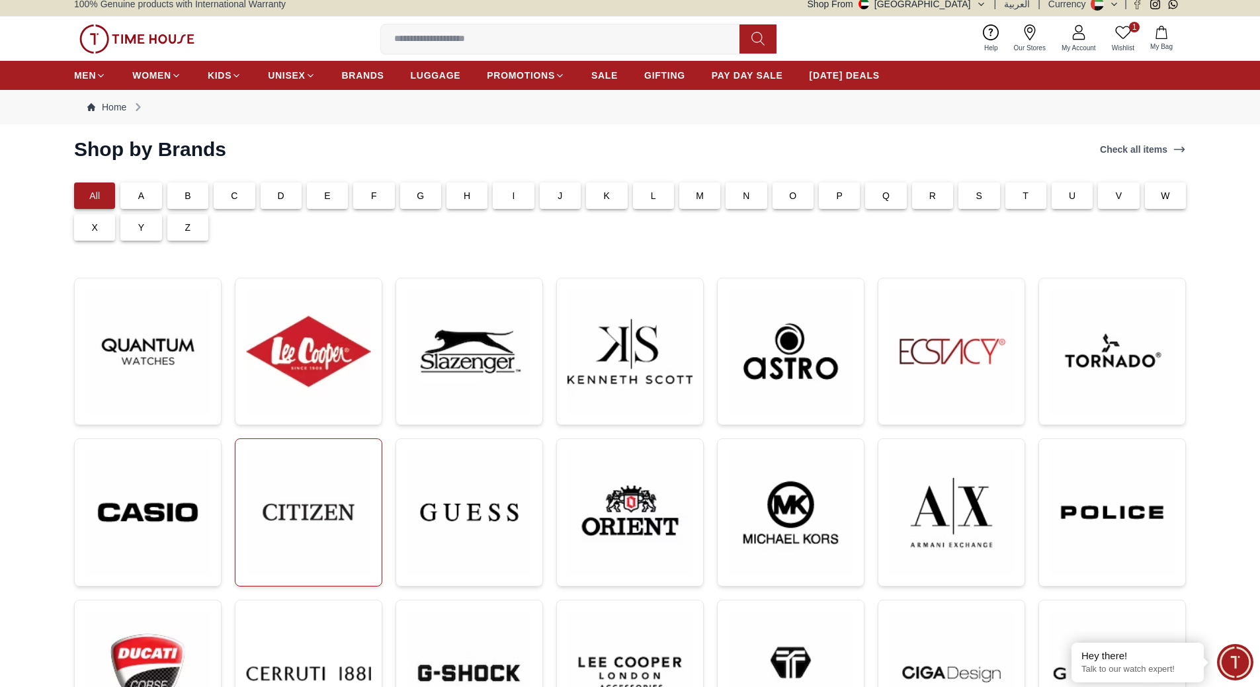
scroll to position [331, 0]
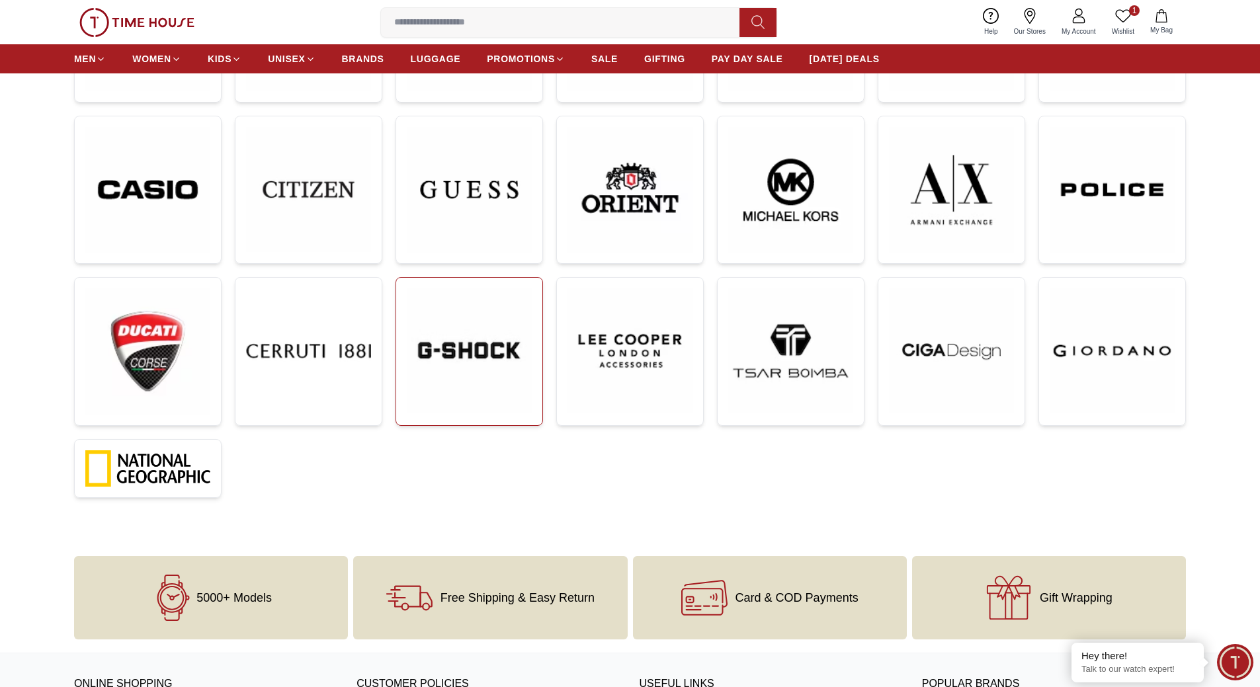
click at [456, 372] on img at bounding box center [469, 350] width 125 height 125
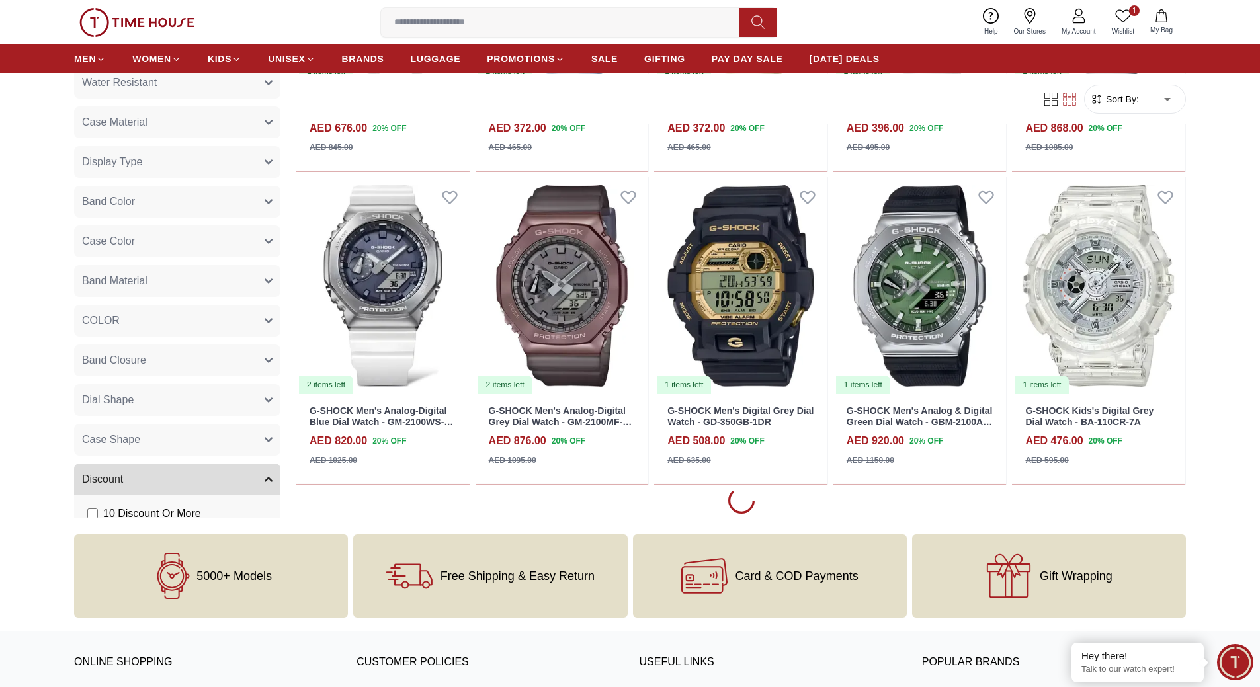
scroll to position [2758, 0]
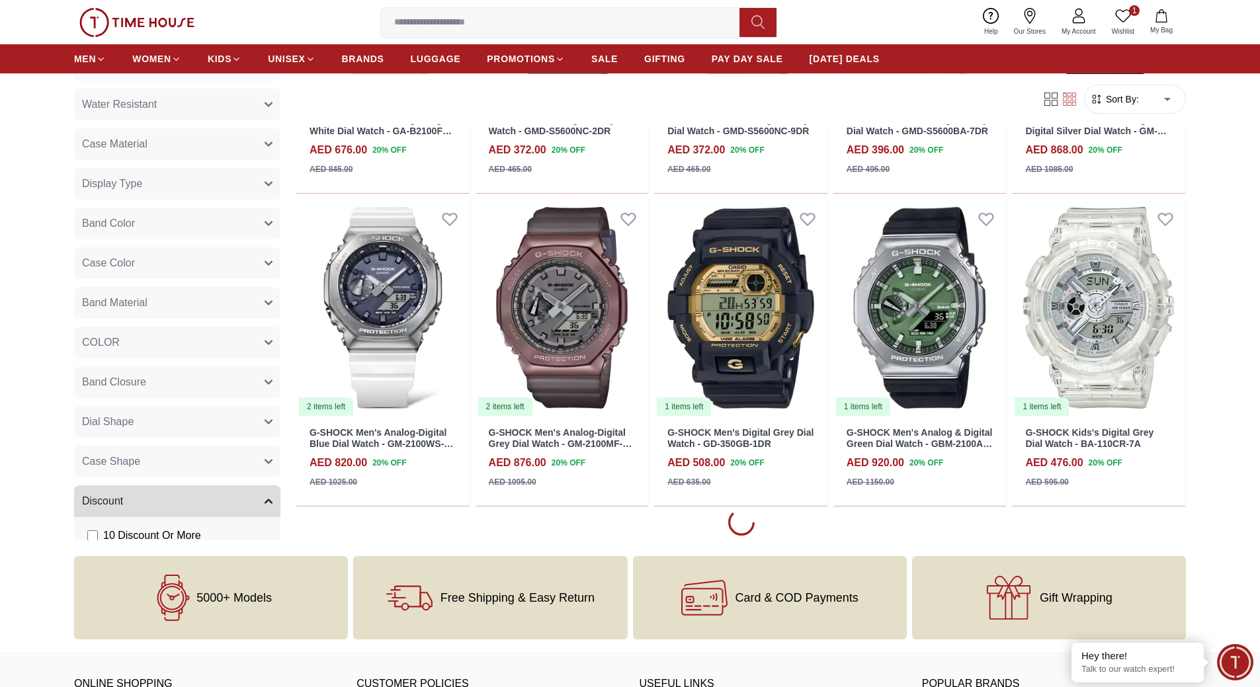
click at [109, 389] on span "Band Closure" at bounding box center [114, 382] width 64 height 16
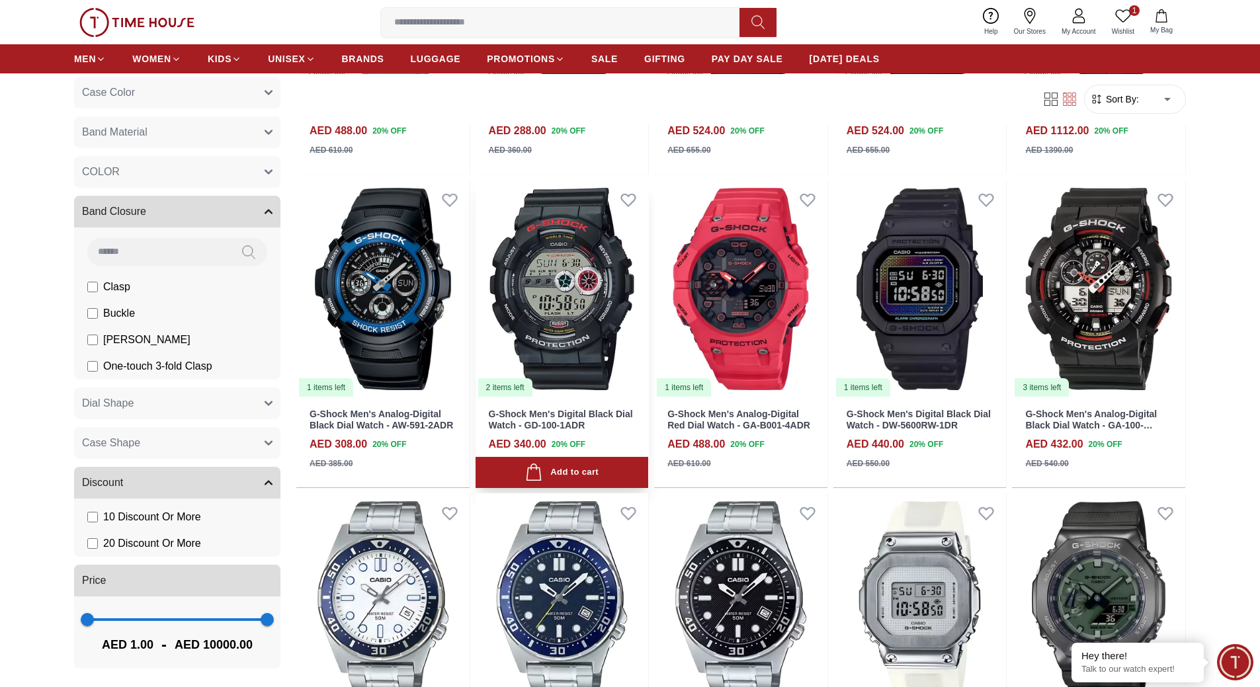
scroll to position [1501, 0]
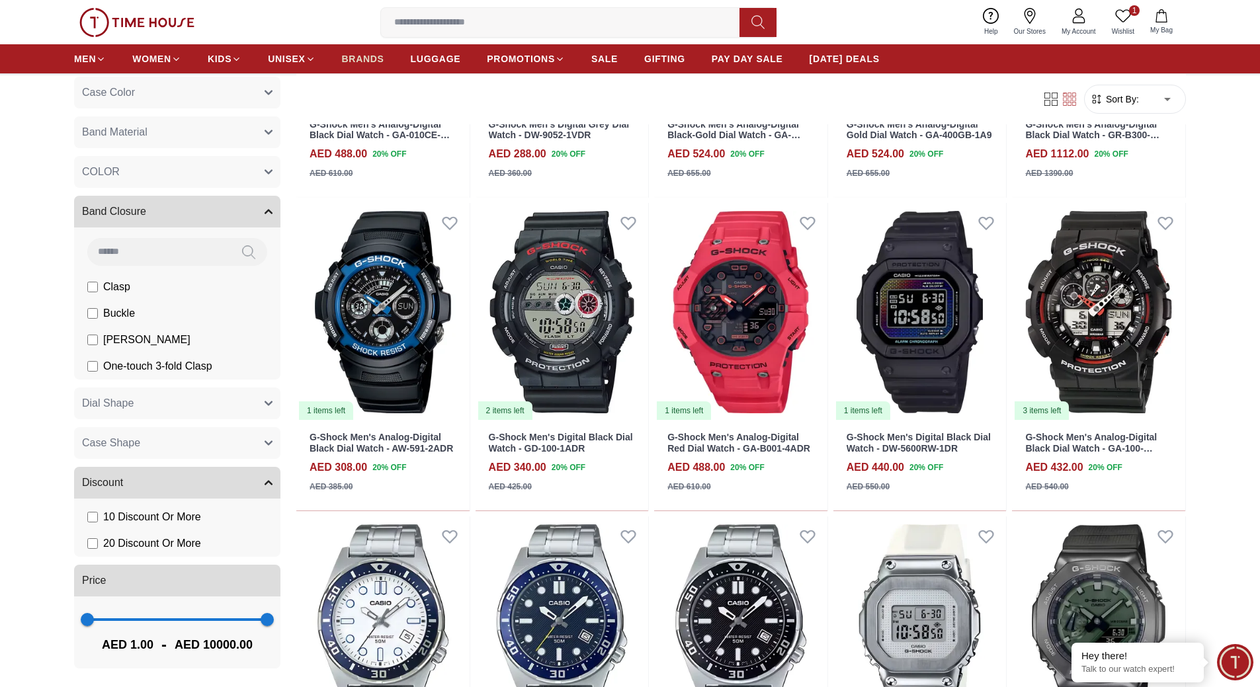
click at [373, 63] on span "BRANDS" at bounding box center [363, 58] width 42 height 13
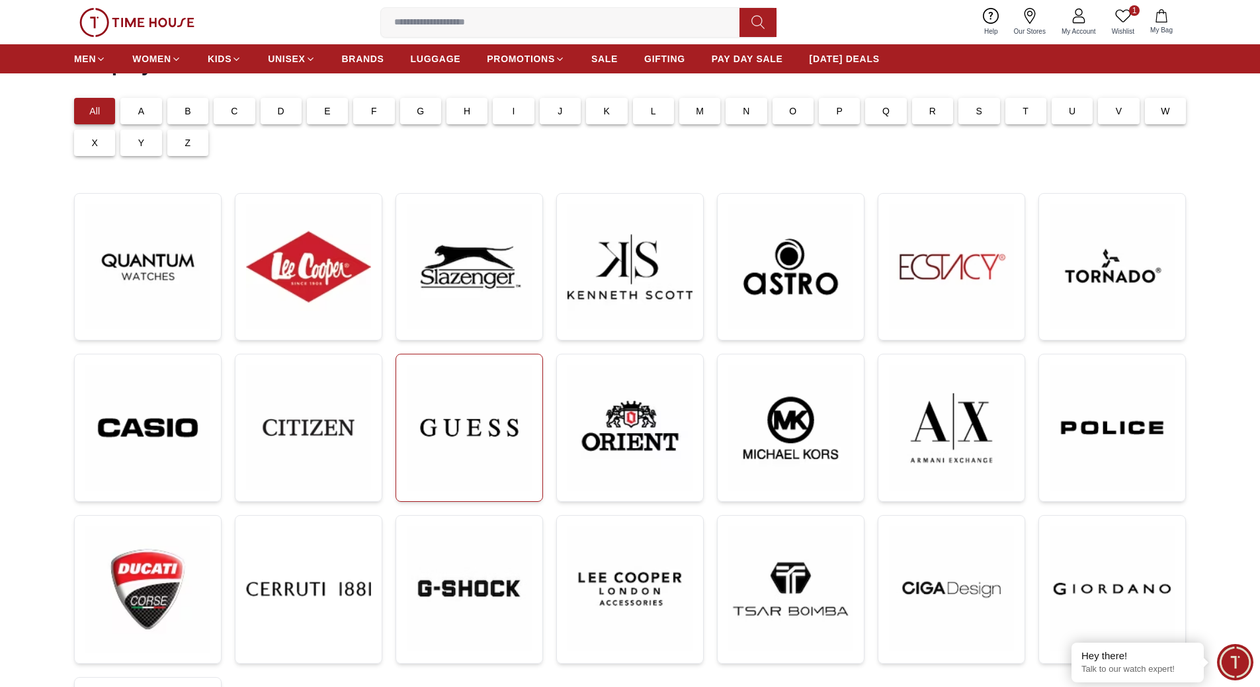
scroll to position [198, 0]
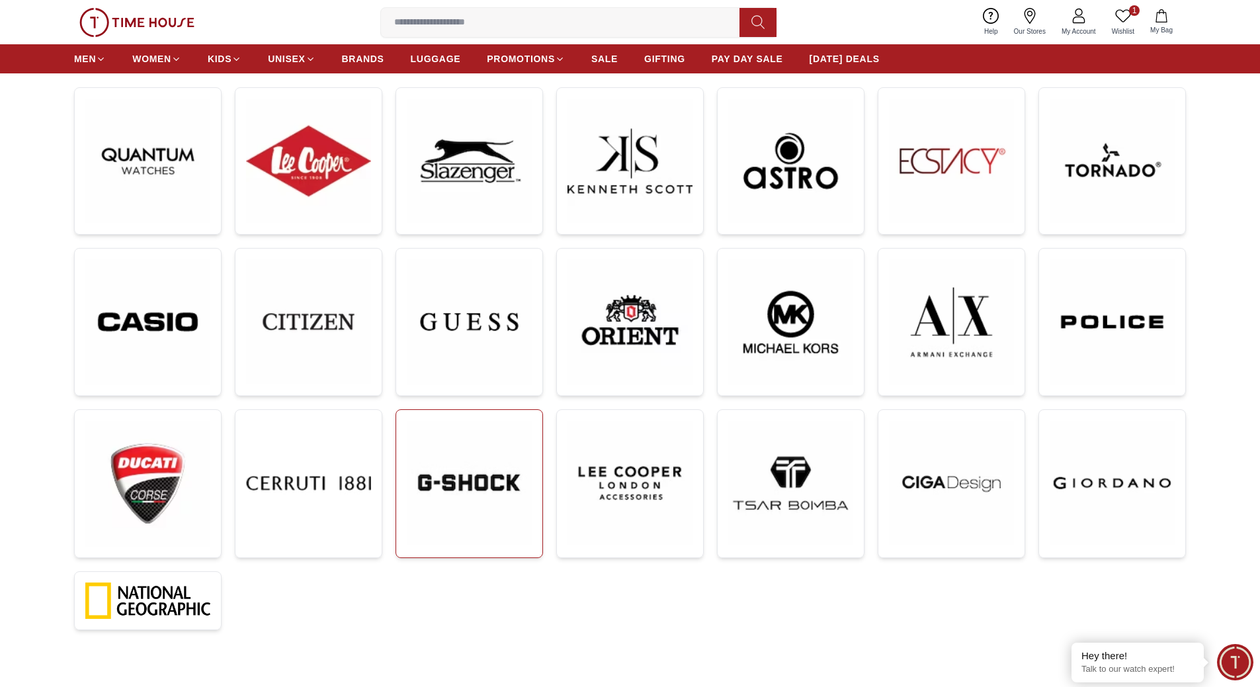
click at [491, 511] on img at bounding box center [469, 483] width 125 height 125
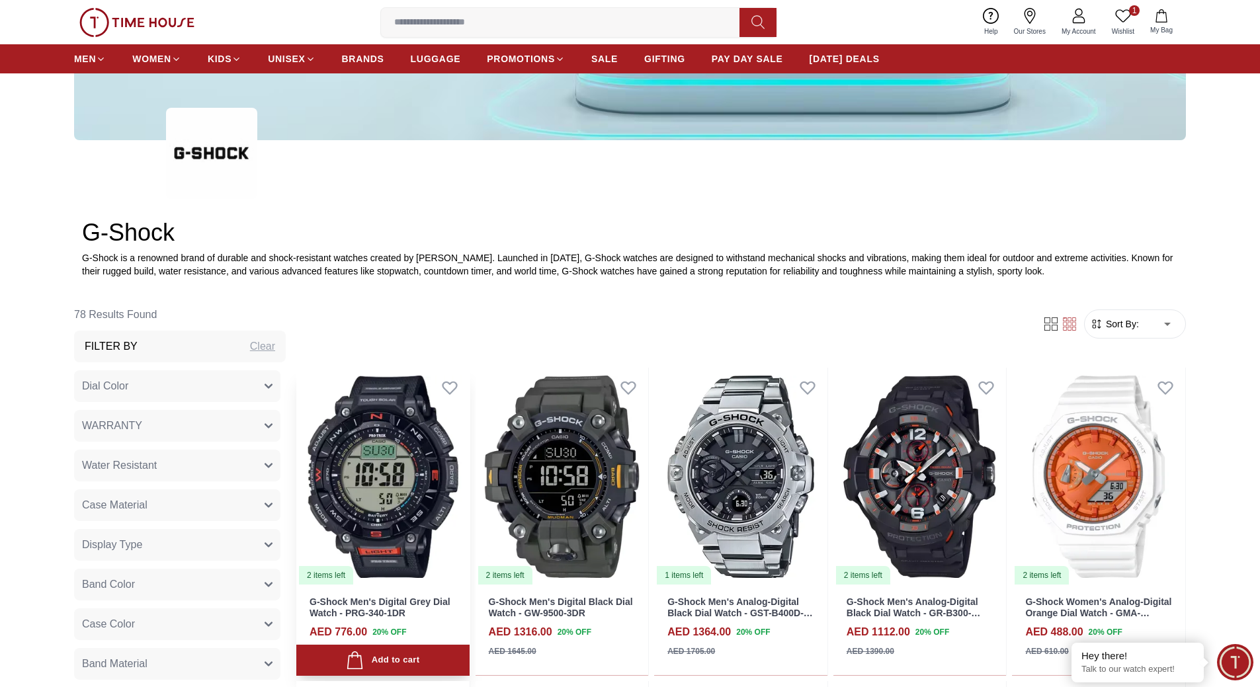
scroll to position [595, 0]
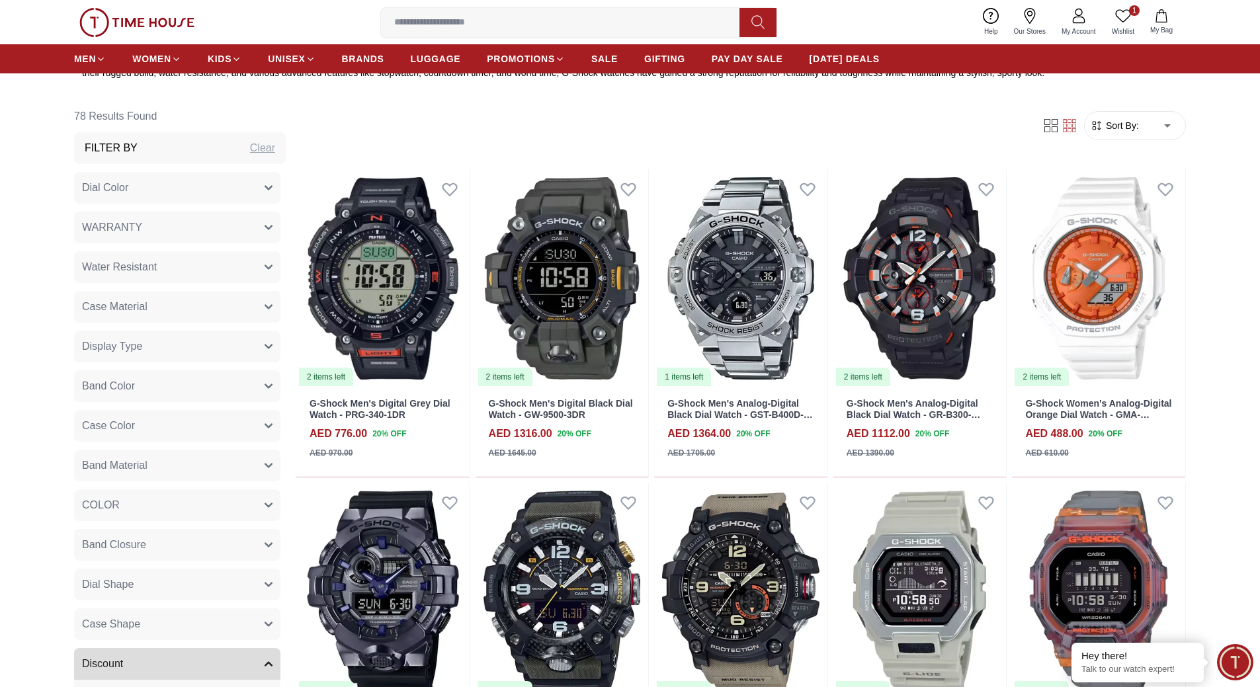
click at [189, 395] on button "Band Color" at bounding box center [177, 386] width 206 height 32
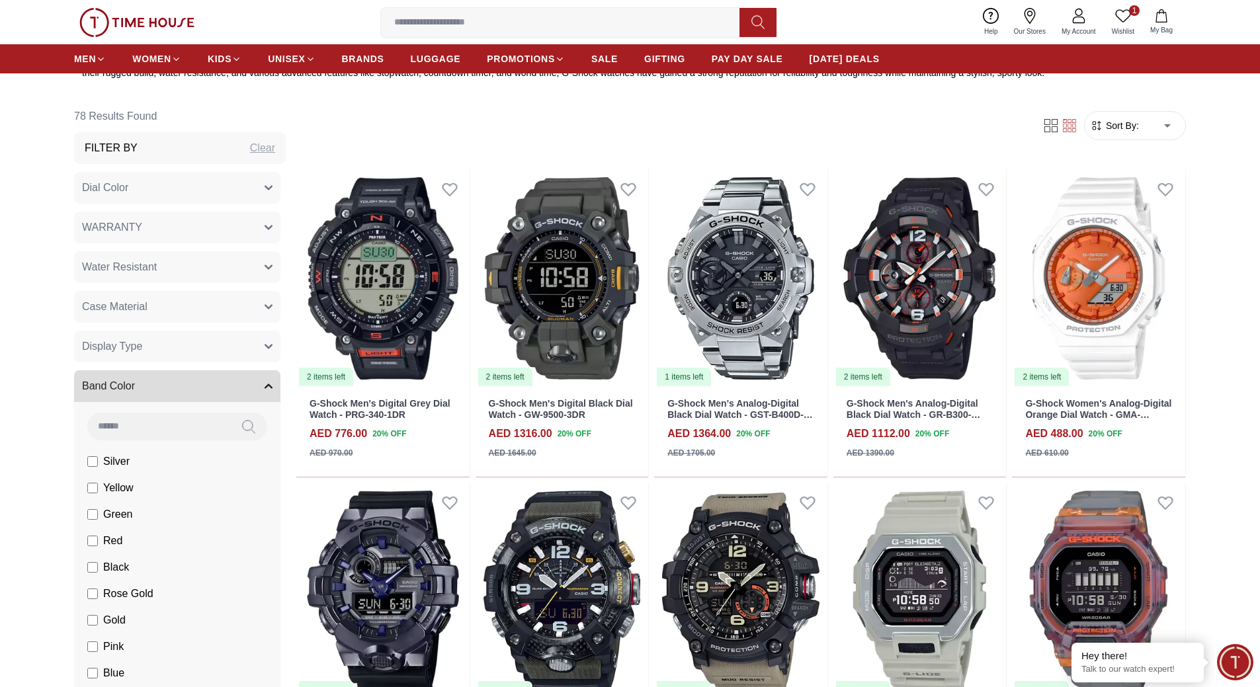
click at [151, 351] on button "Display Type" at bounding box center [177, 347] width 206 height 32
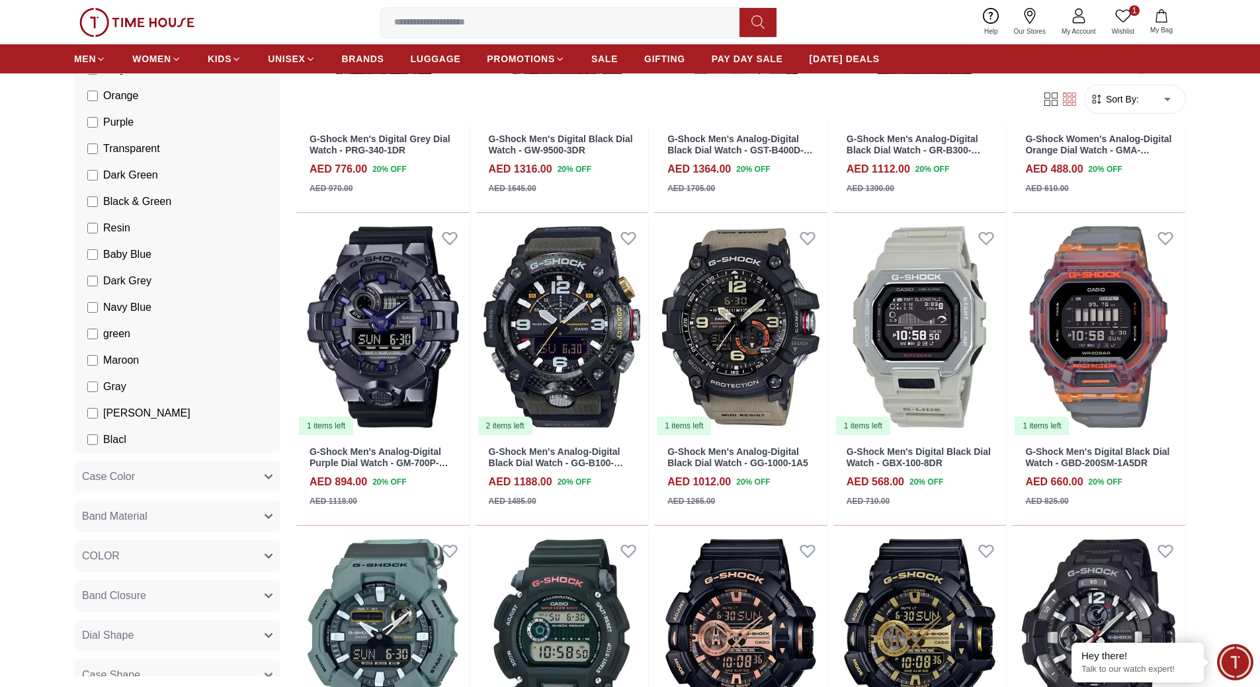
scroll to position [992, 0]
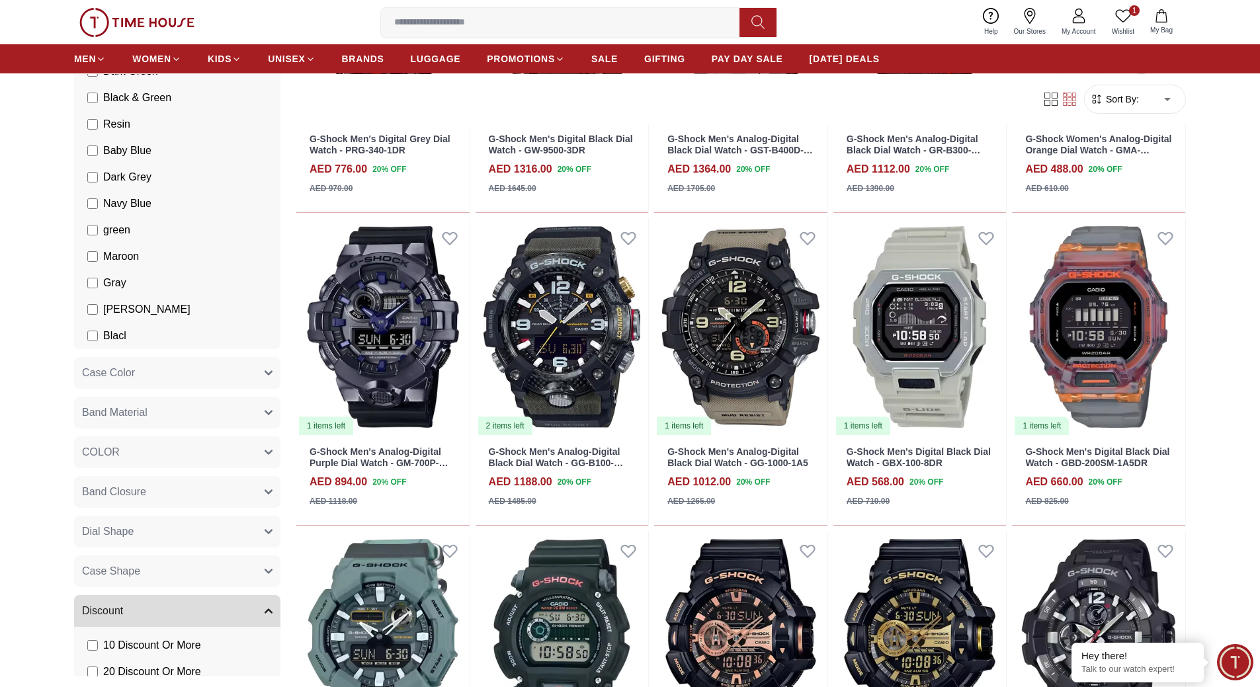
click at [145, 417] on span "Band Material" at bounding box center [114, 413] width 65 height 16
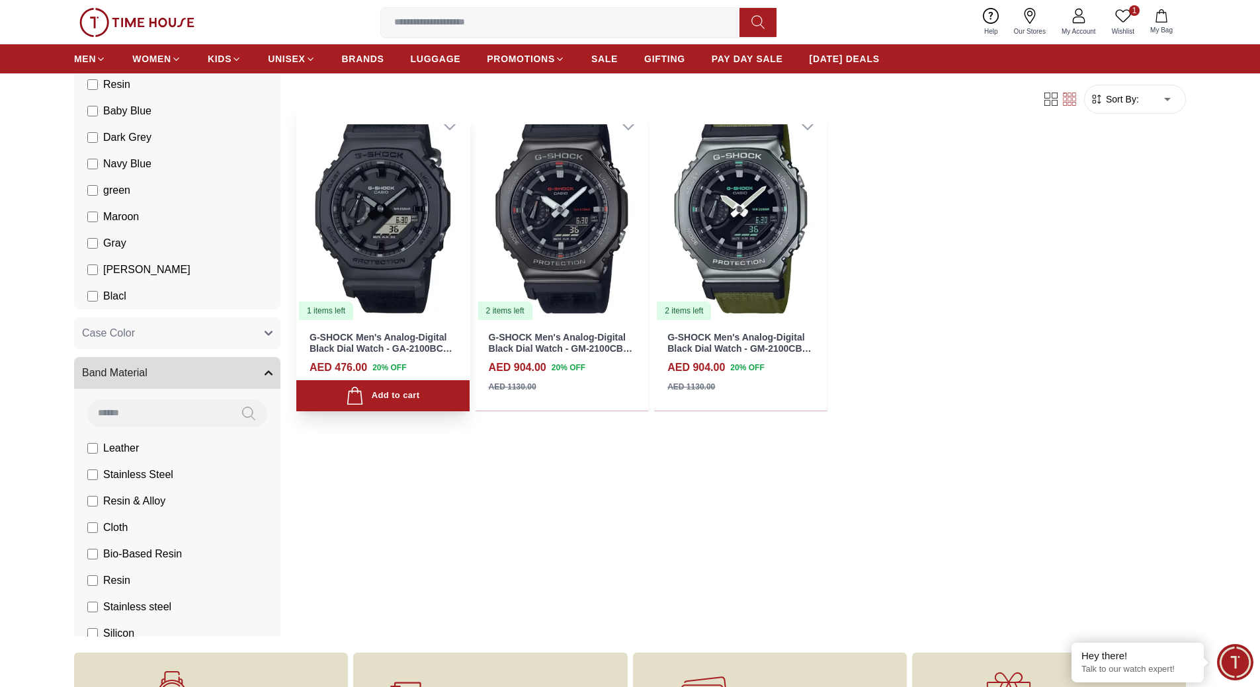
scroll to position [595, 0]
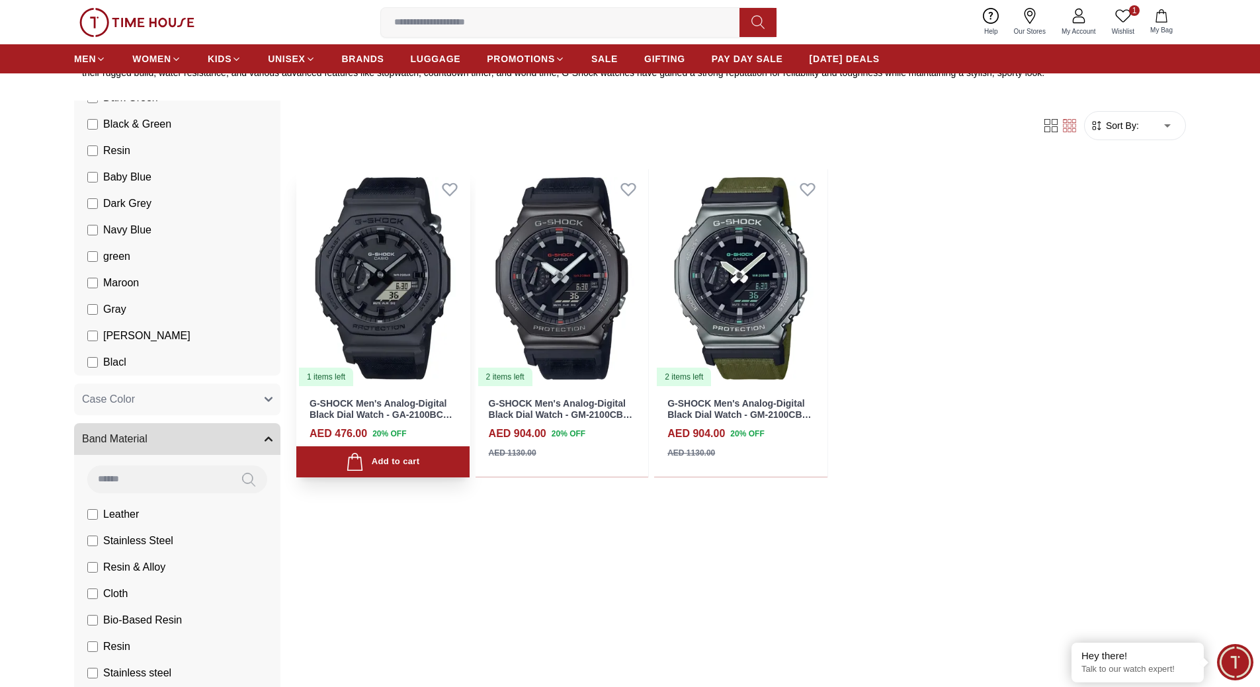
click at [372, 308] on img at bounding box center [382, 278] width 173 height 218
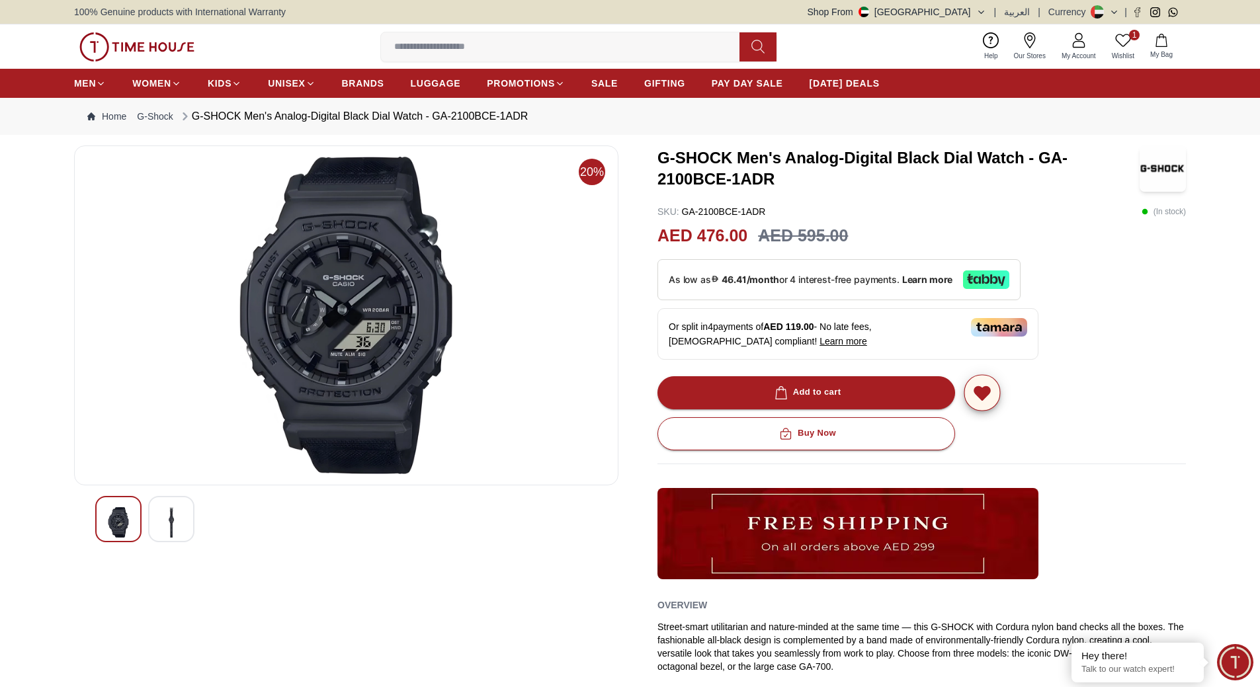
click at [985, 392] on icon "button" at bounding box center [981, 393] width 15 height 13
click at [378, 312] on img at bounding box center [346, 316] width 522 height 318
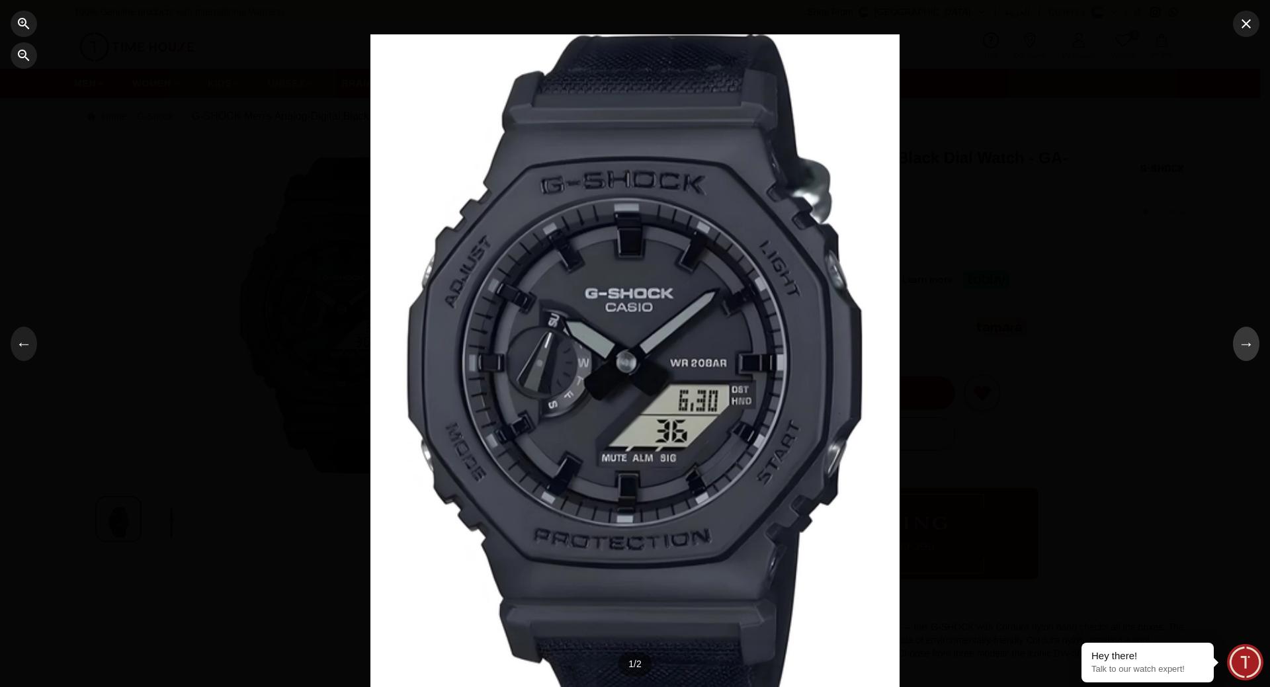
click at [1248, 353] on button "→" at bounding box center [1246, 344] width 26 height 34
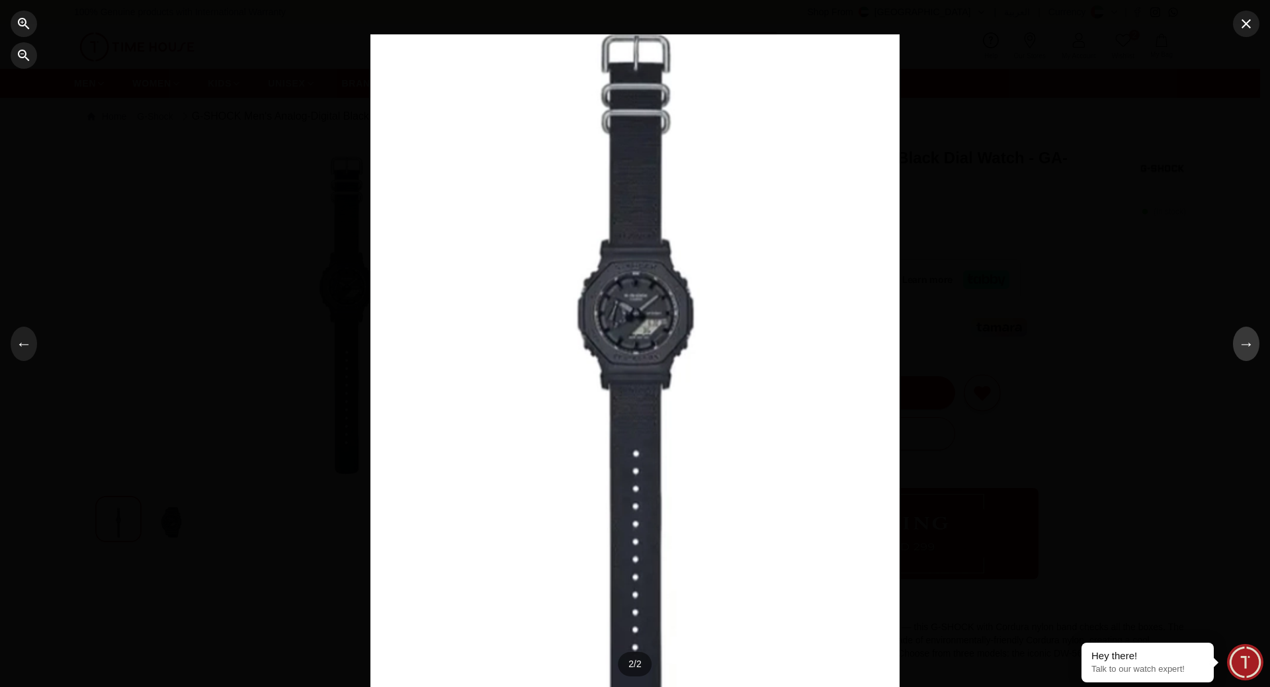
click at [1248, 353] on button "→" at bounding box center [1246, 344] width 26 height 34
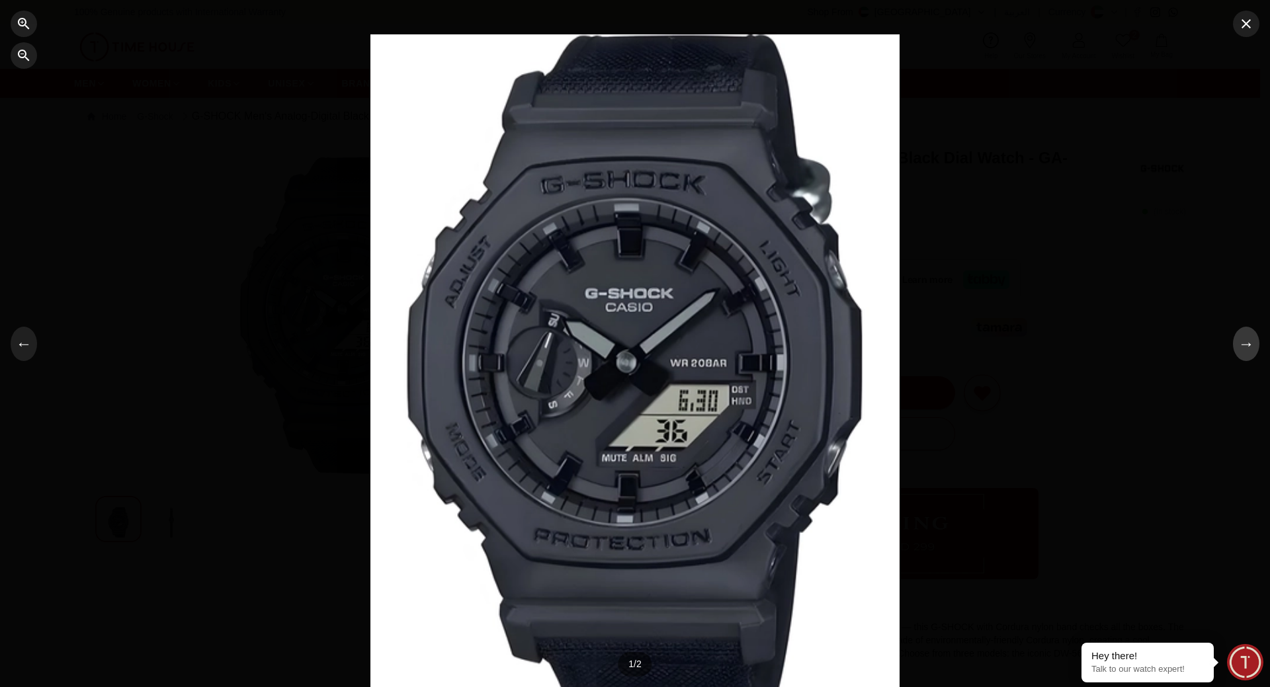
click at [1248, 353] on button "→" at bounding box center [1246, 344] width 26 height 34
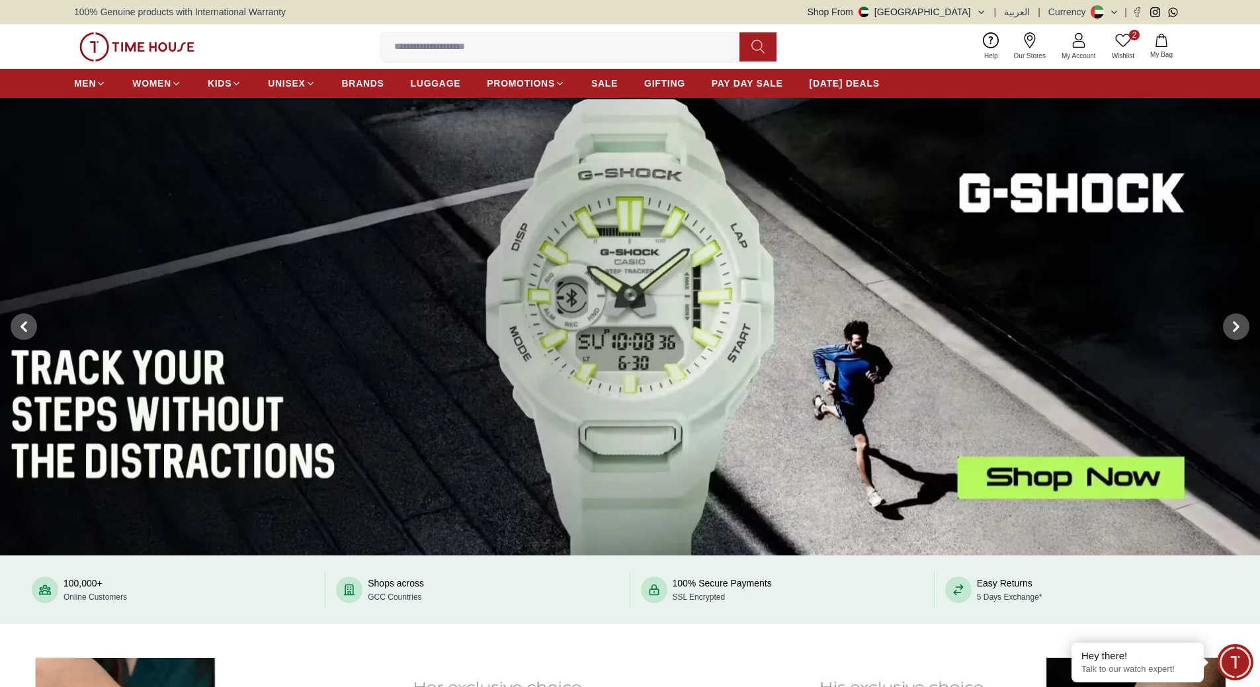
click at [338, 84] on ul "MEN WOMEN KIDS UNISEX BRANDS LUGGAGE PROMOTIONS SALE GIFTING PAY DAY SALE [DATE…" at bounding box center [477, 83] width 806 height 24
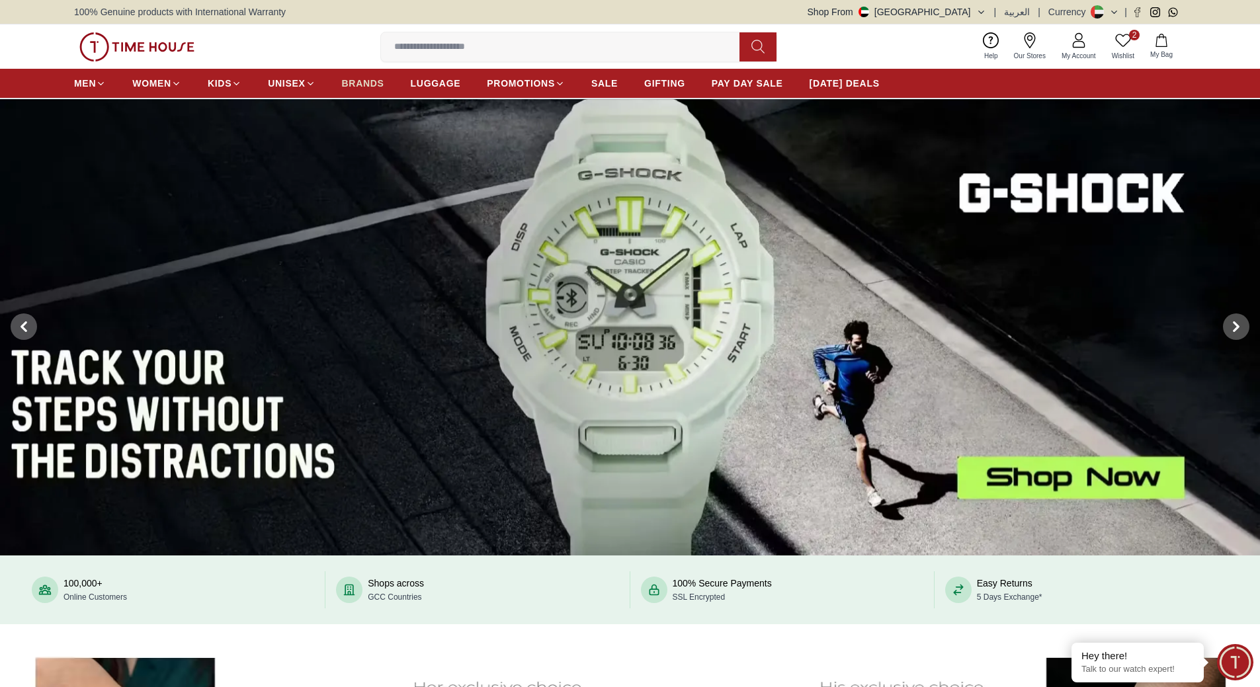
click at [349, 89] on span "BRANDS" at bounding box center [363, 83] width 42 height 13
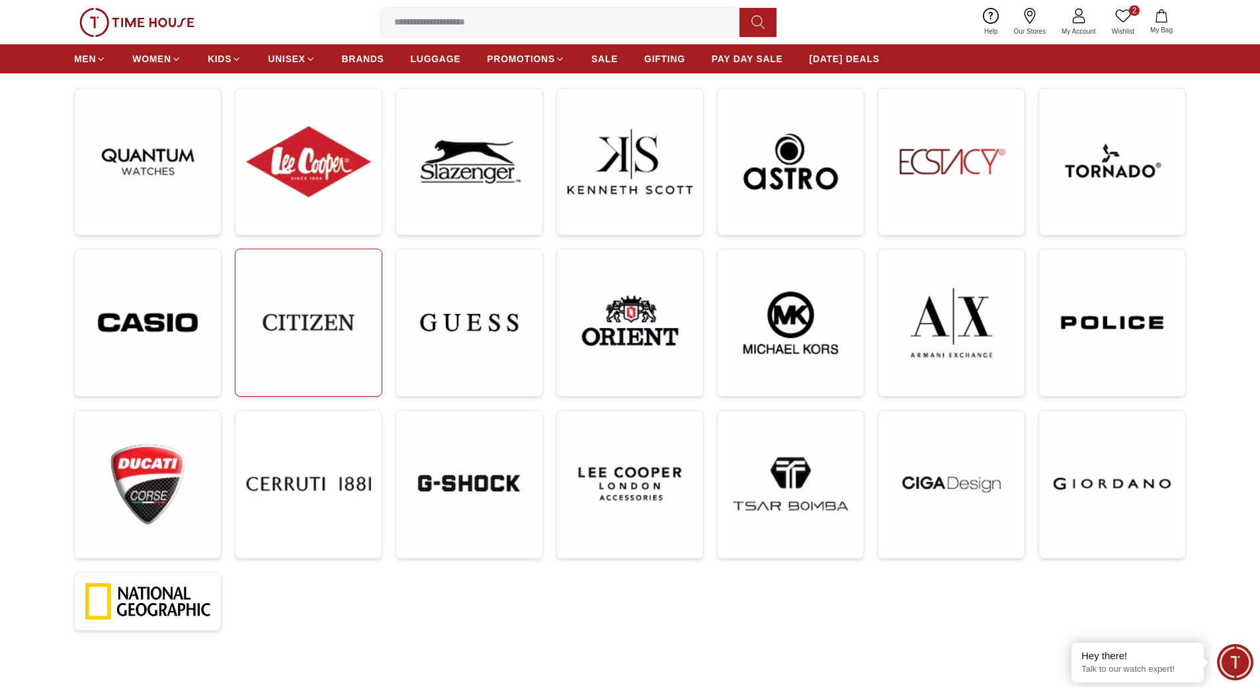
scroll to position [198, 0]
click at [168, 343] on img at bounding box center [147, 322] width 125 height 126
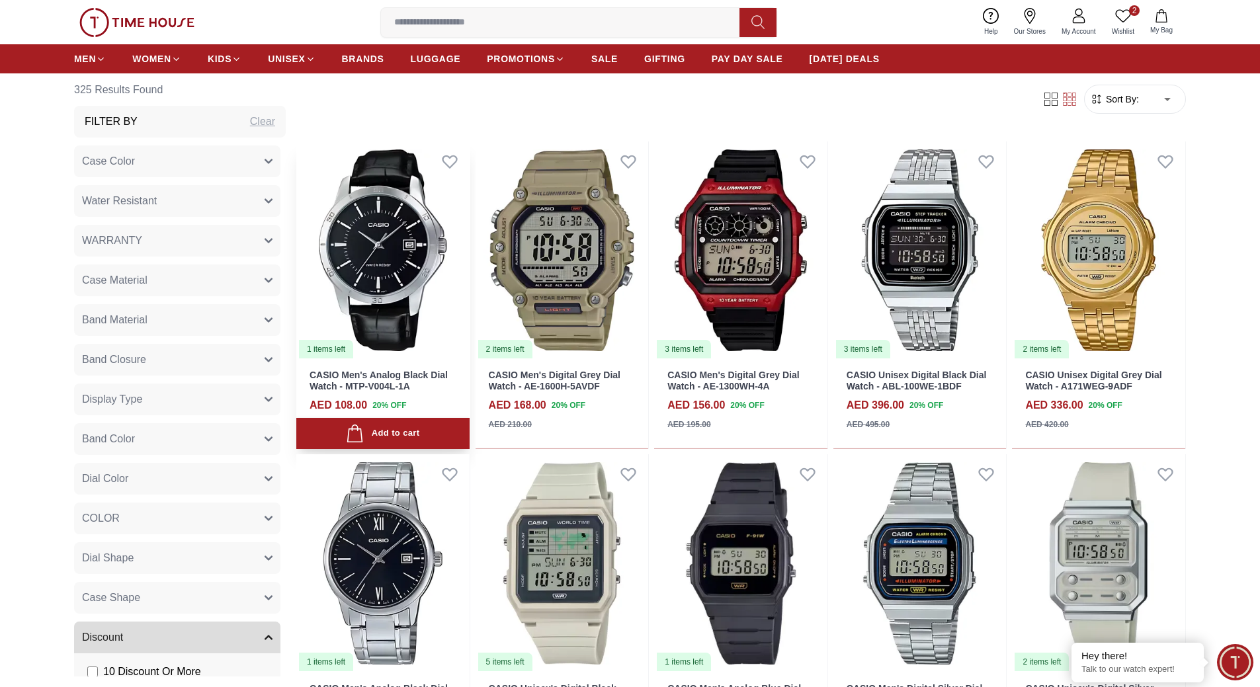
scroll to position [662, 0]
